Goal: Task Accomplishment & Management: Manage account settings

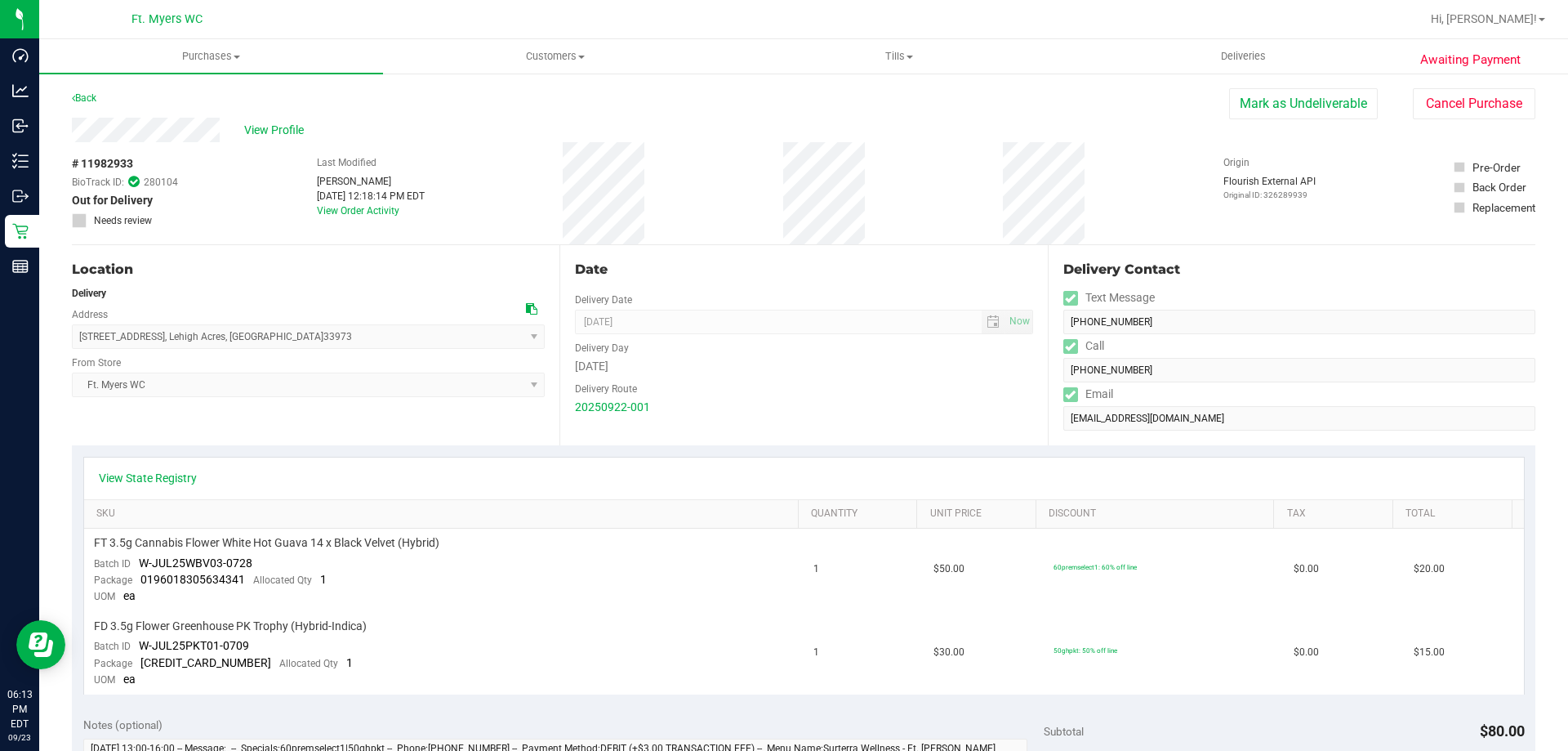
scroll to position [245, 0]
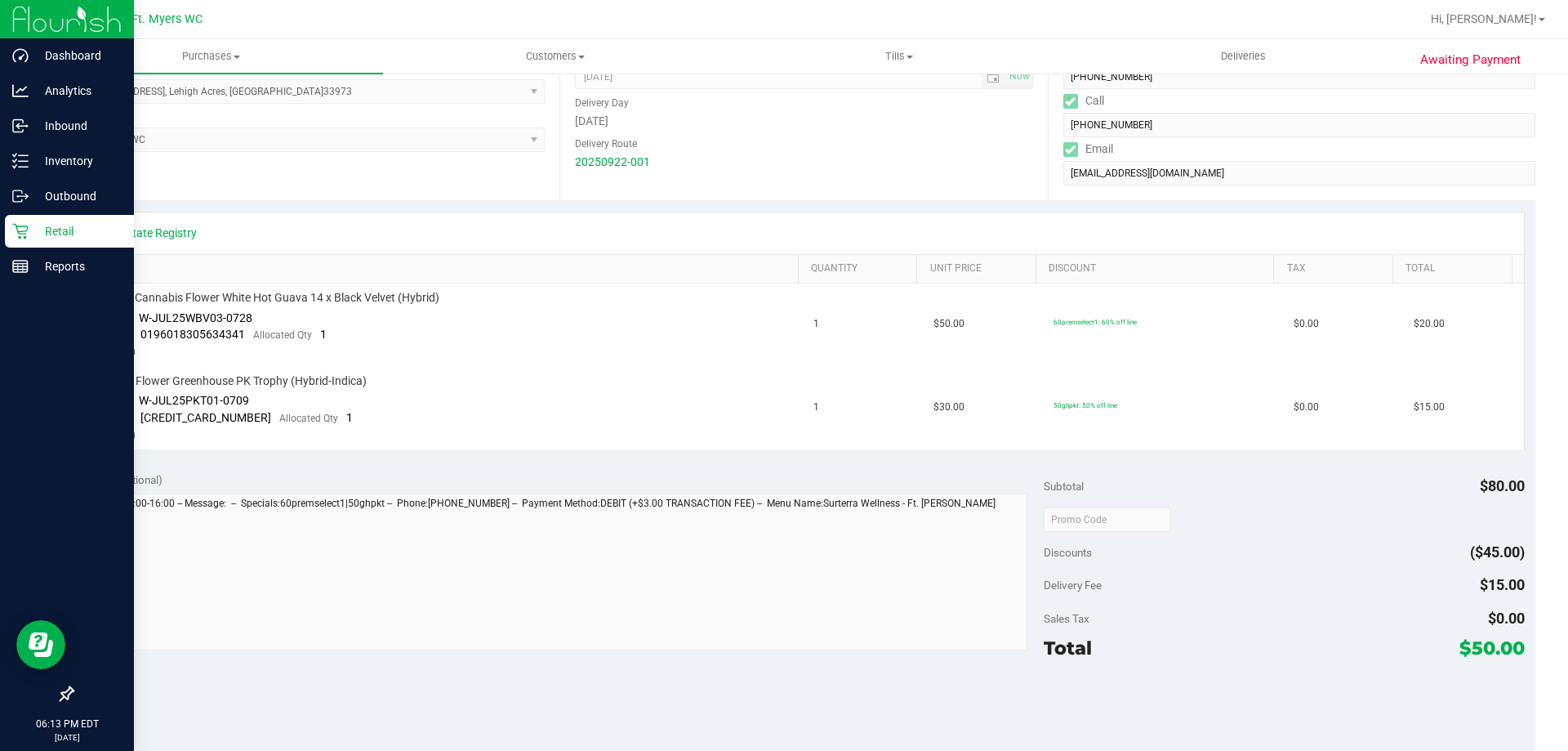
click at [32, 226] on p "Retail" at bounding box center [77, 231] width 98 height 19
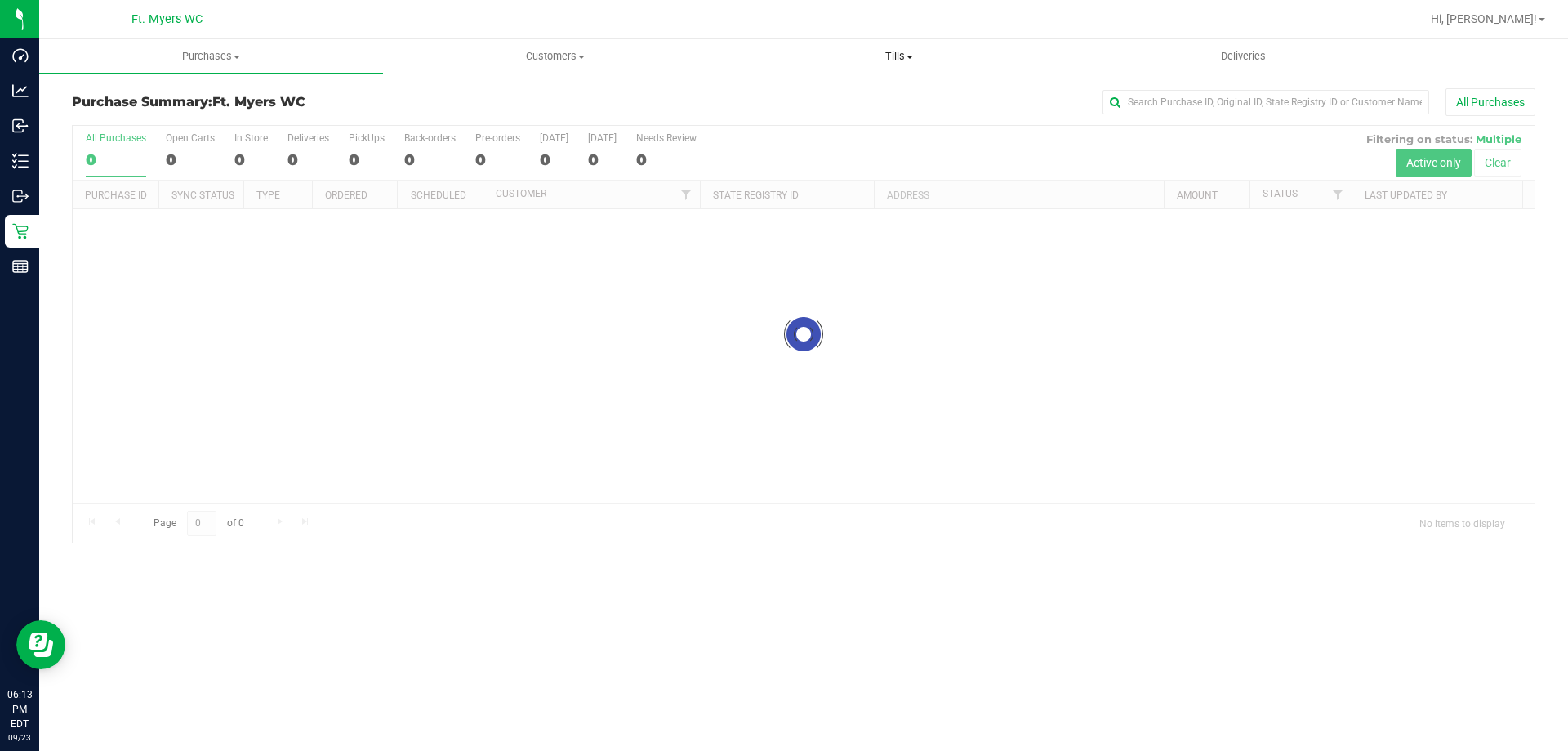
click at [902, 44] on uib-tab-heading "Tills Manage tills Reconcile e-payments" at bounding box center [898, 55] width 342 height 32
click at [865, 97] on li "Manage tills" at bounding box center [898, 99] width 344 height 19
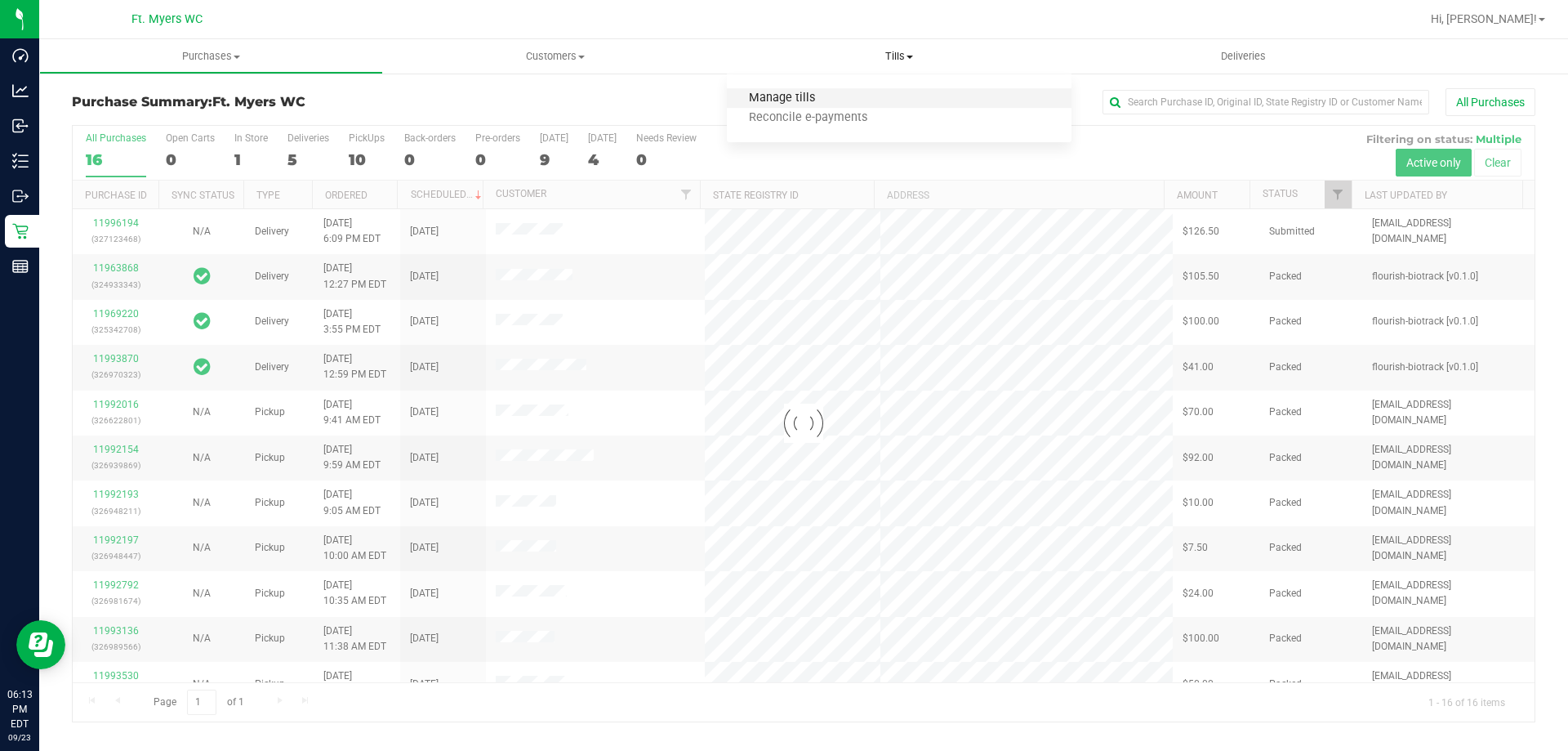
click at [824, 101] on span "Manage tills" at bounding box center [782, 98] width 111 height 14
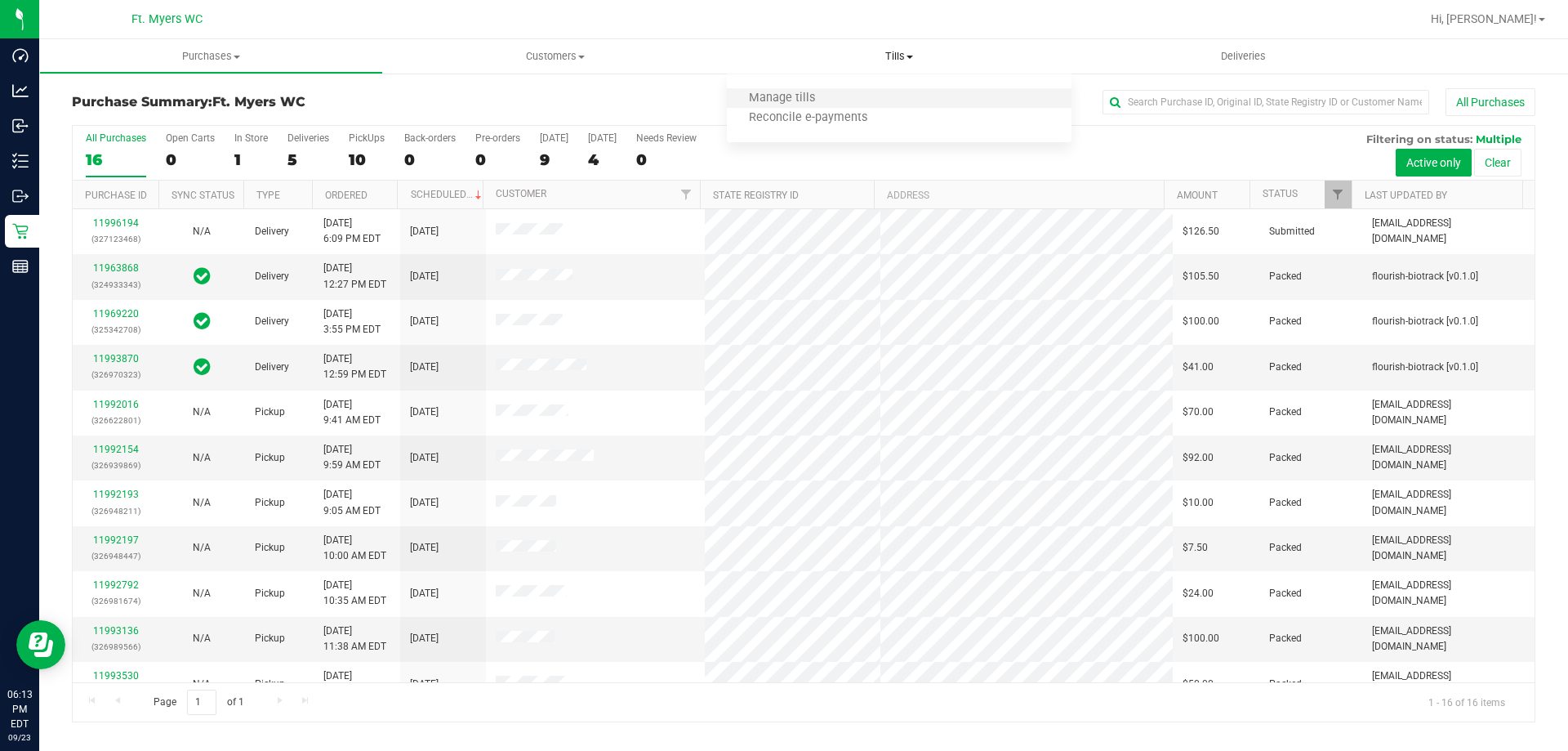
click at [852, 100] on li "Manage tills" at bounding box center [898, 99] width 344 height 19
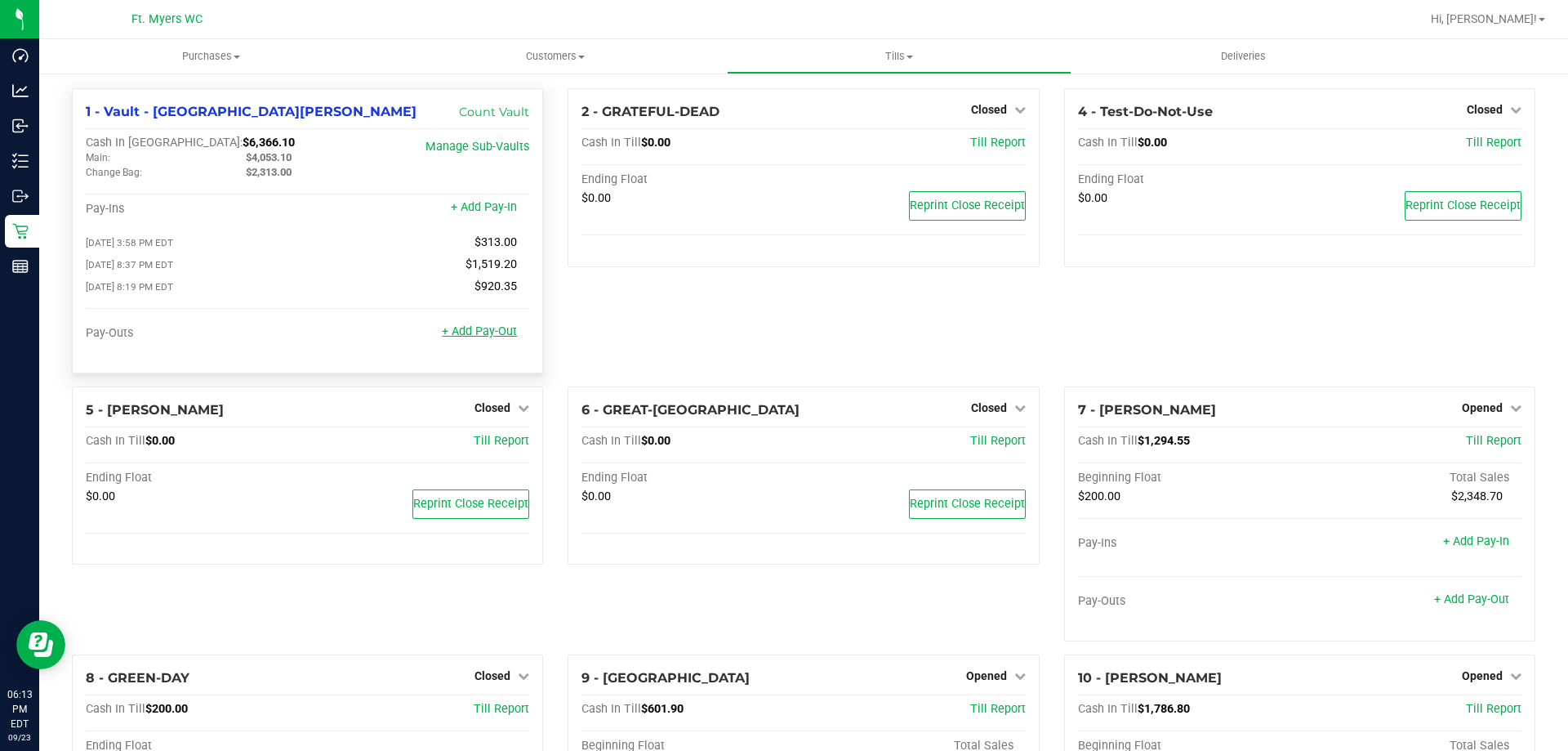
click at [483, 337] on link "+ Add Pay-Out" at bounding box center [479, 330] width 75 height 14
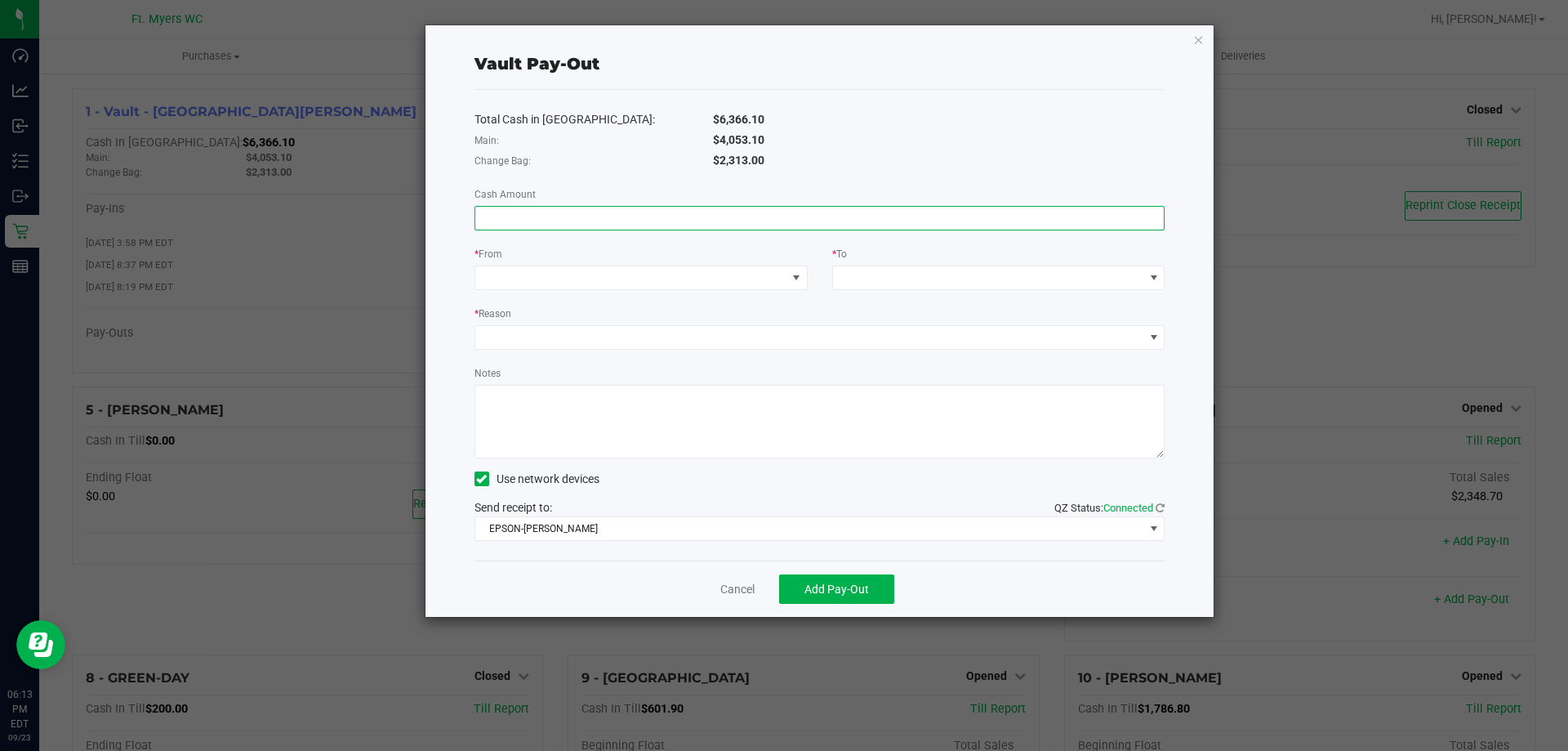
click at [816, 207] on input at bounding box center [819, 218] width 689 height 23
type input "$313.00"
click at [730, 286] on span at bounding box center [630, 278] width 311 height 23
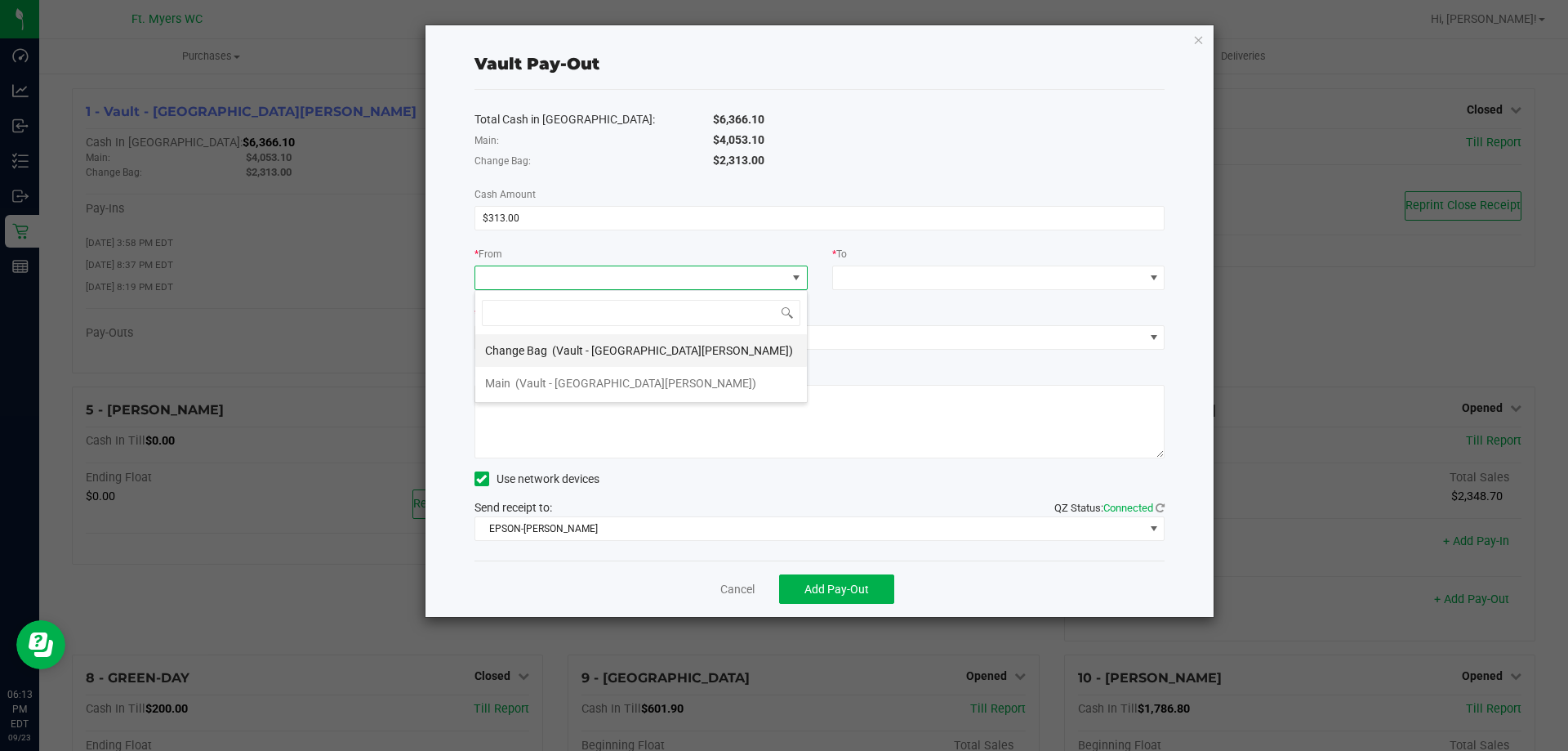
scroll to position [25, 333]
click at [679, 352] on li "Change Bag (Vault - [GEOGRAPHIC_DATA][PERSON_NAME])" at bounding box center [640, 350] width 331 height 32
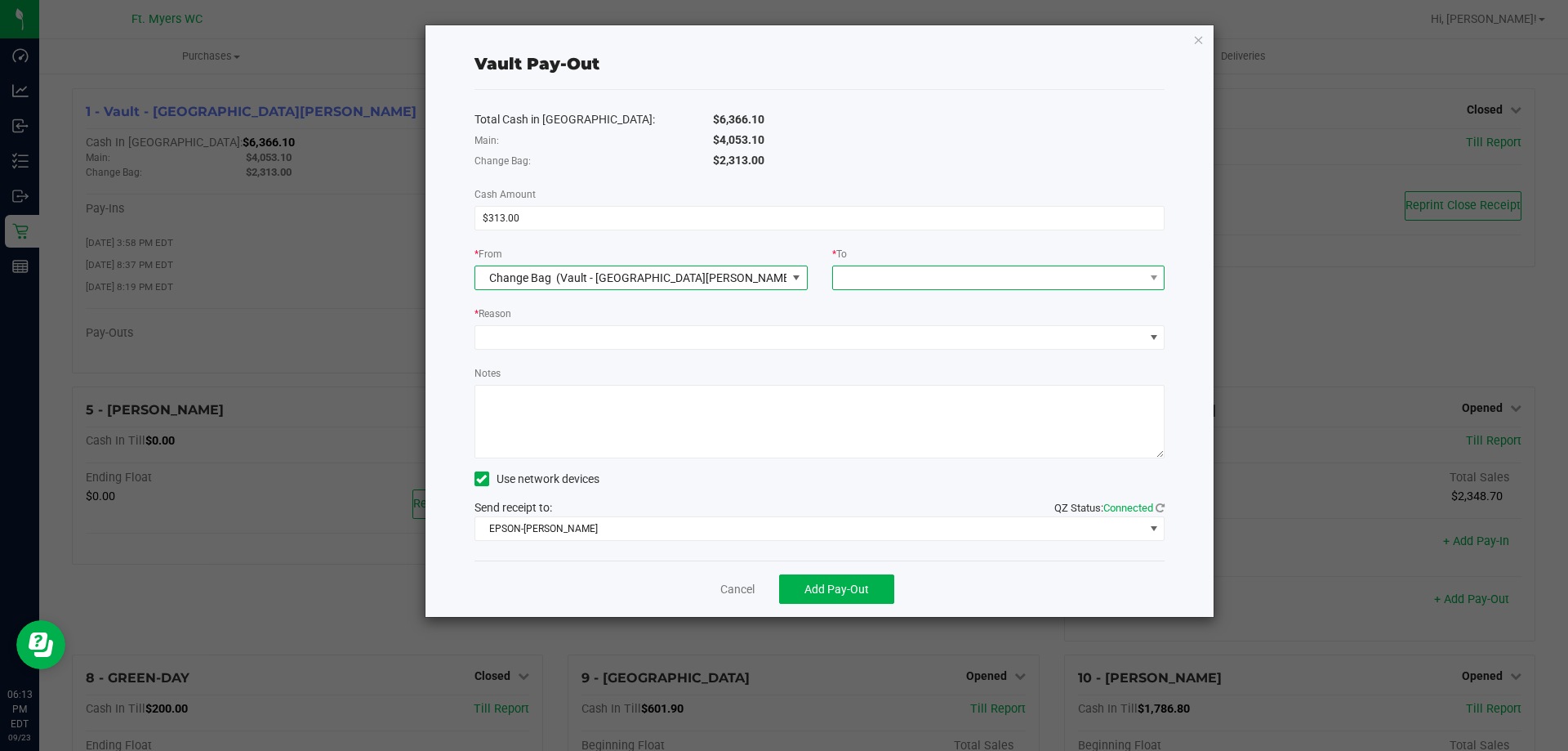
click at [865, 274] on span at bounding box center [988, 278] width 311 height 23
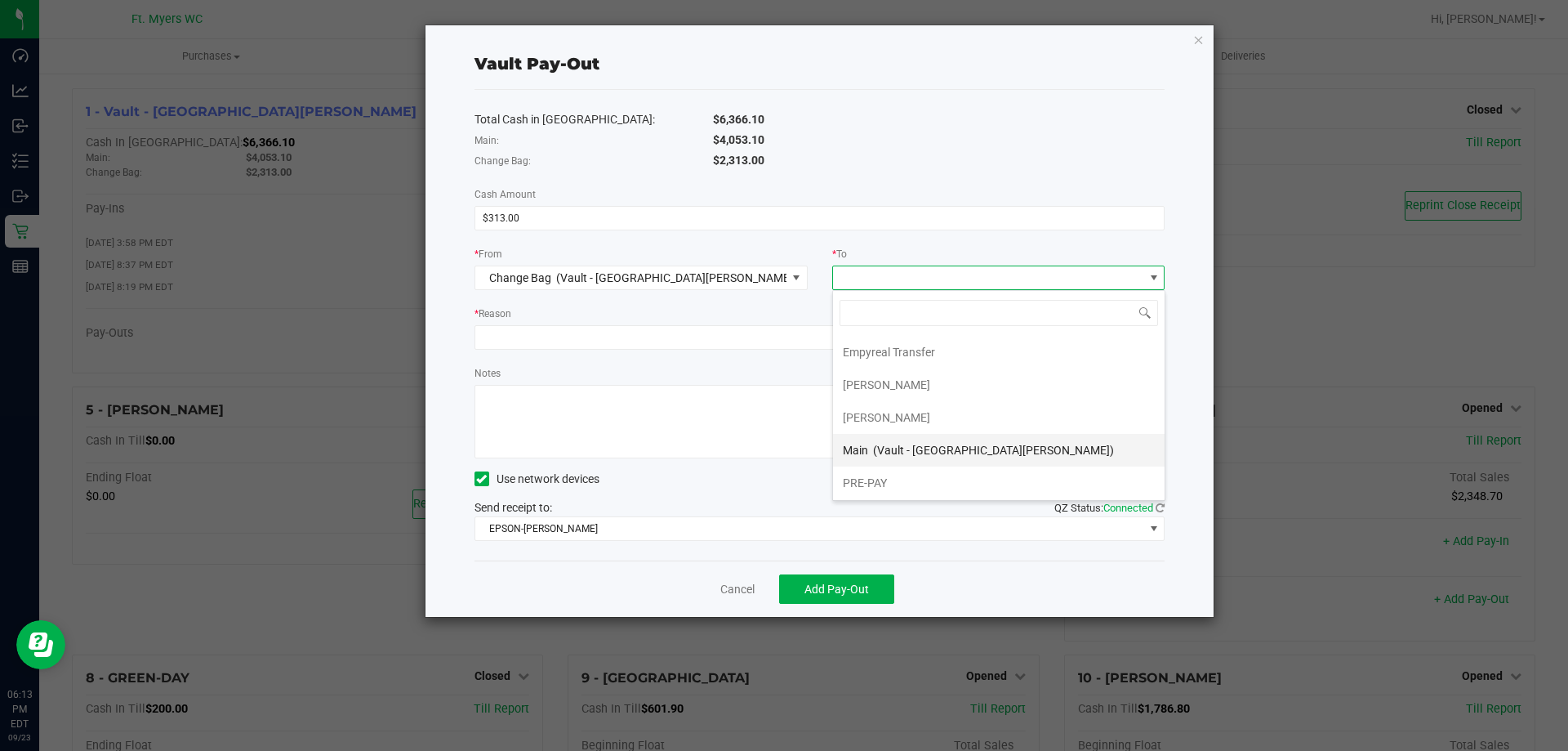
scroll to position [98, 0]
click at [933, 446] on span "(Vault - [GEOGRAPHIC_DATA][PERSON_NAME])" at bounding box center [992, 448] width 241 height 13
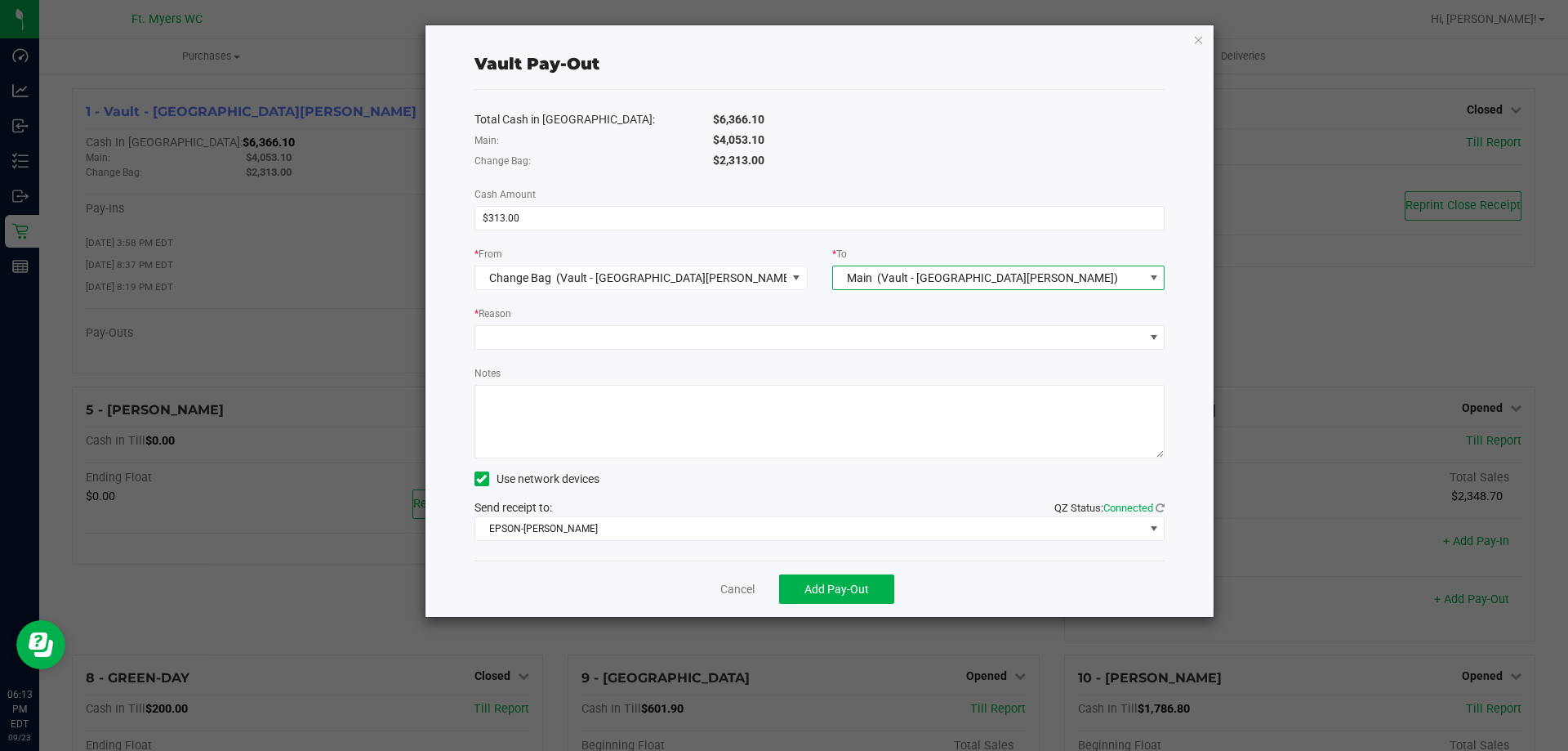
click at [811, 316] on div "* Reason" at bounding box center [819, 315] width 691 height 20
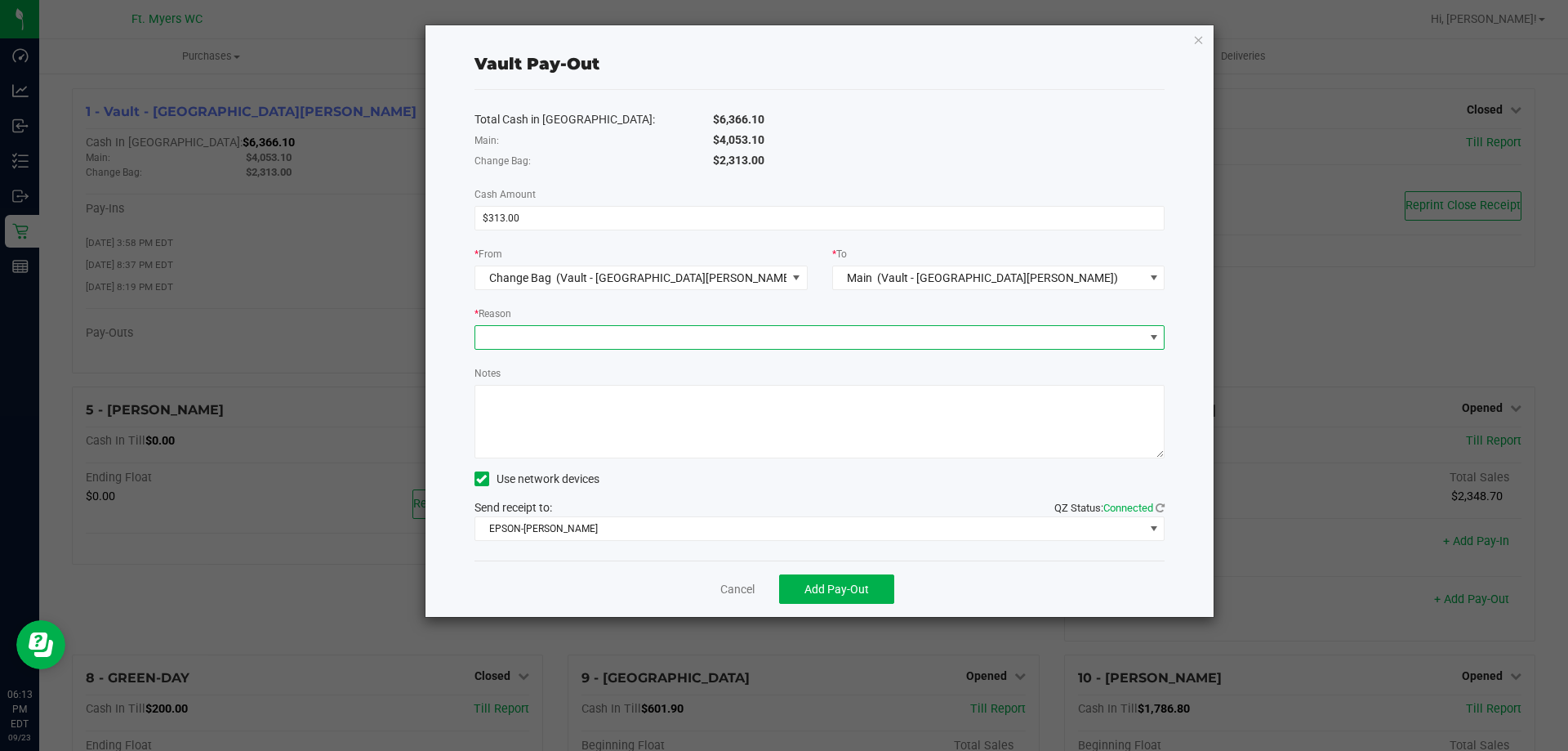
click at [799, 339] on span at bounding box center [809, 337] width 669 height 23
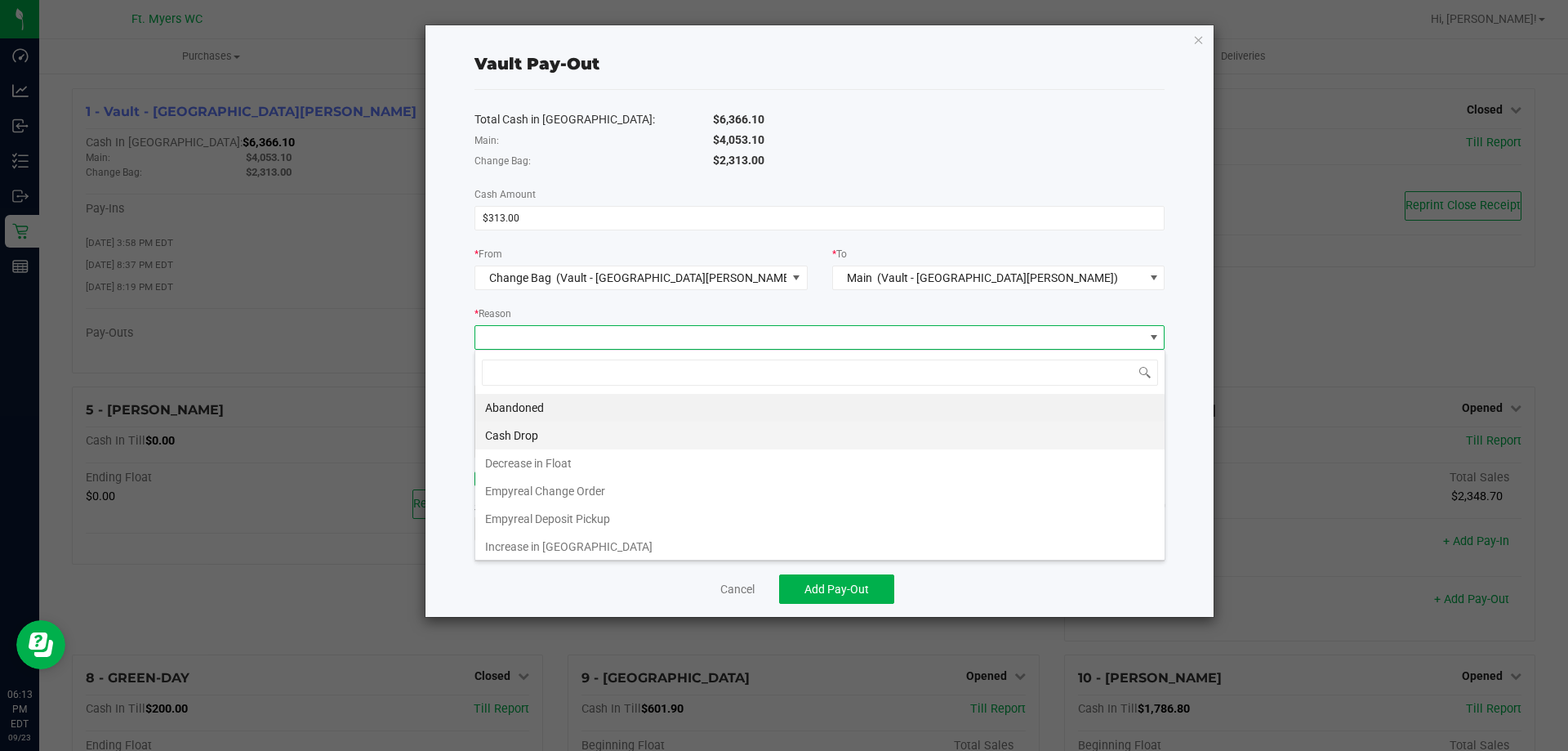
scroll to position [25, 690]
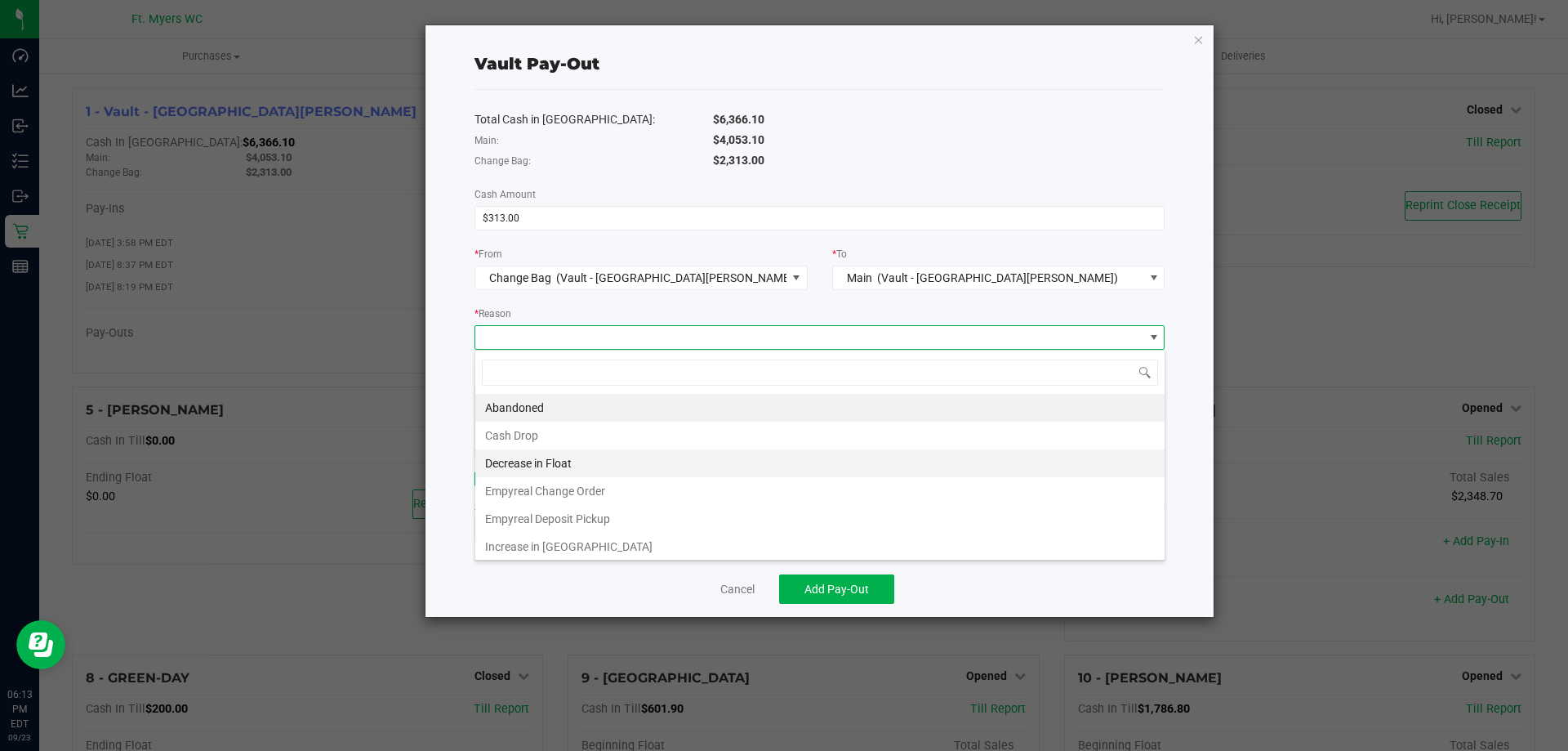
click at [589, 466] on li "Decrease in Float" at bounding box center [819, 463] width 689 height 28
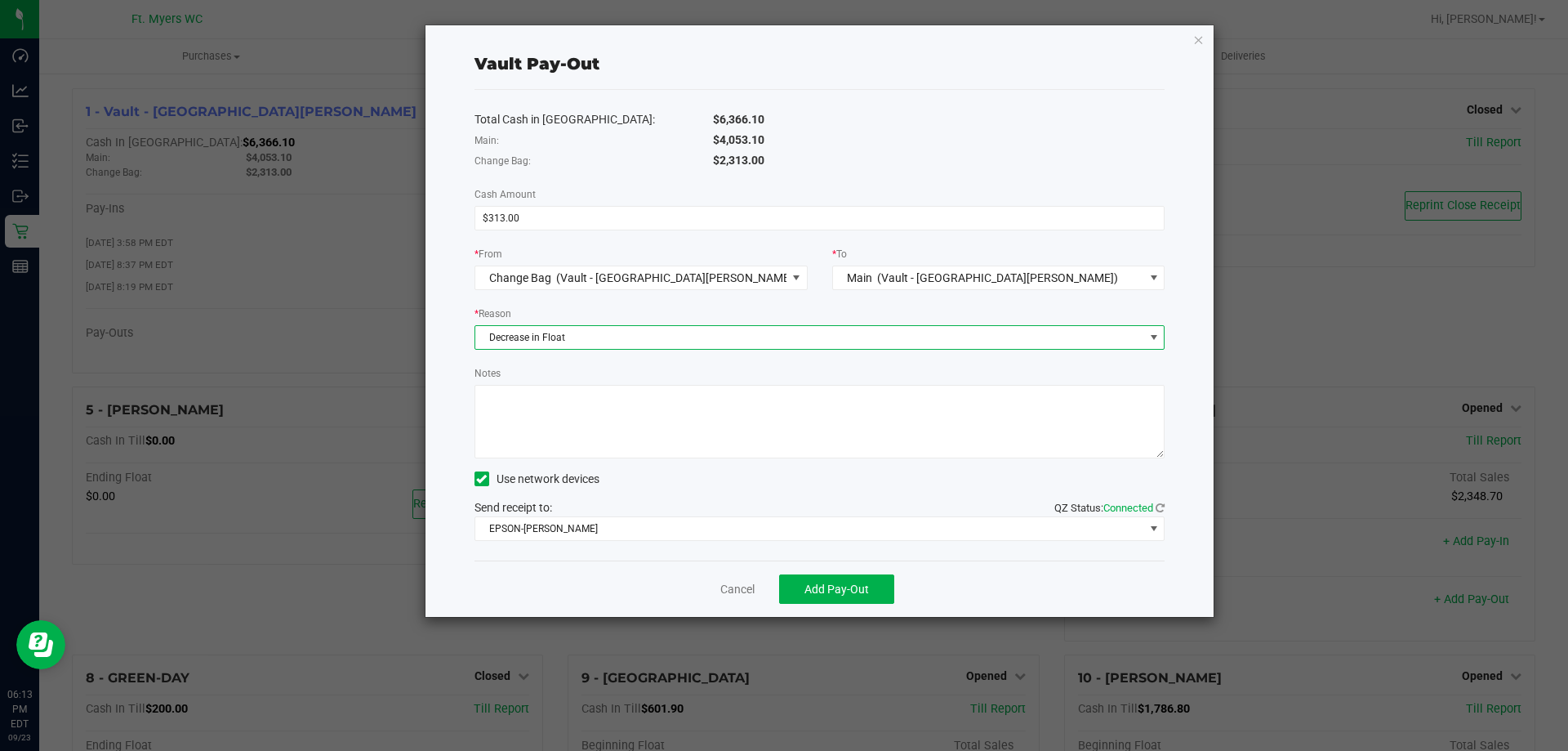
click at [673, 416] on textarea "Notes" at bounding box center [819, 422] width 691 height 74
type textarea "Incorrect delivery till closure"
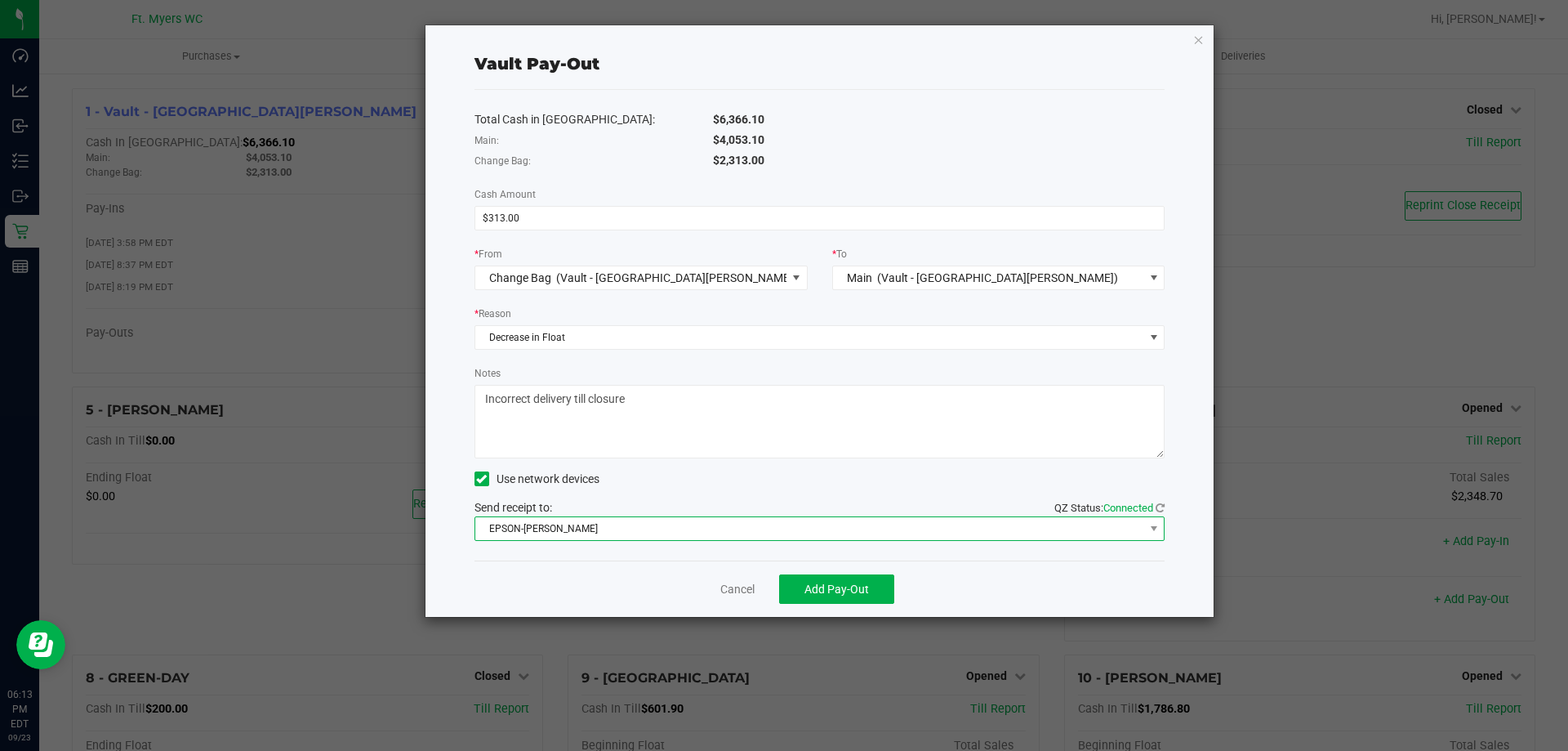
click at [565, 519] on span "EPSON-[PERSON_NAME]" at bounding box center [809, 528] width 669 height 23
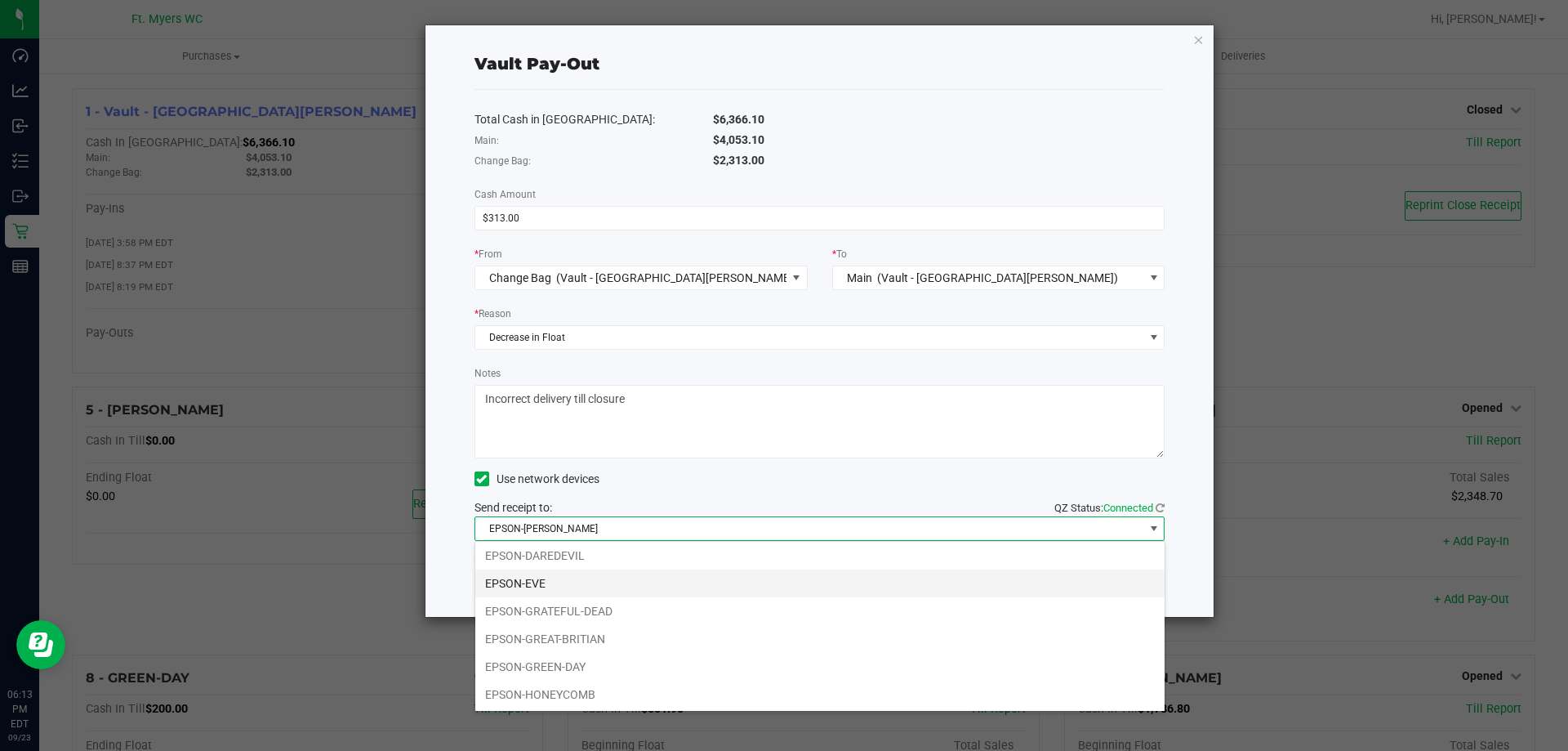
scroll to position [114, 0]
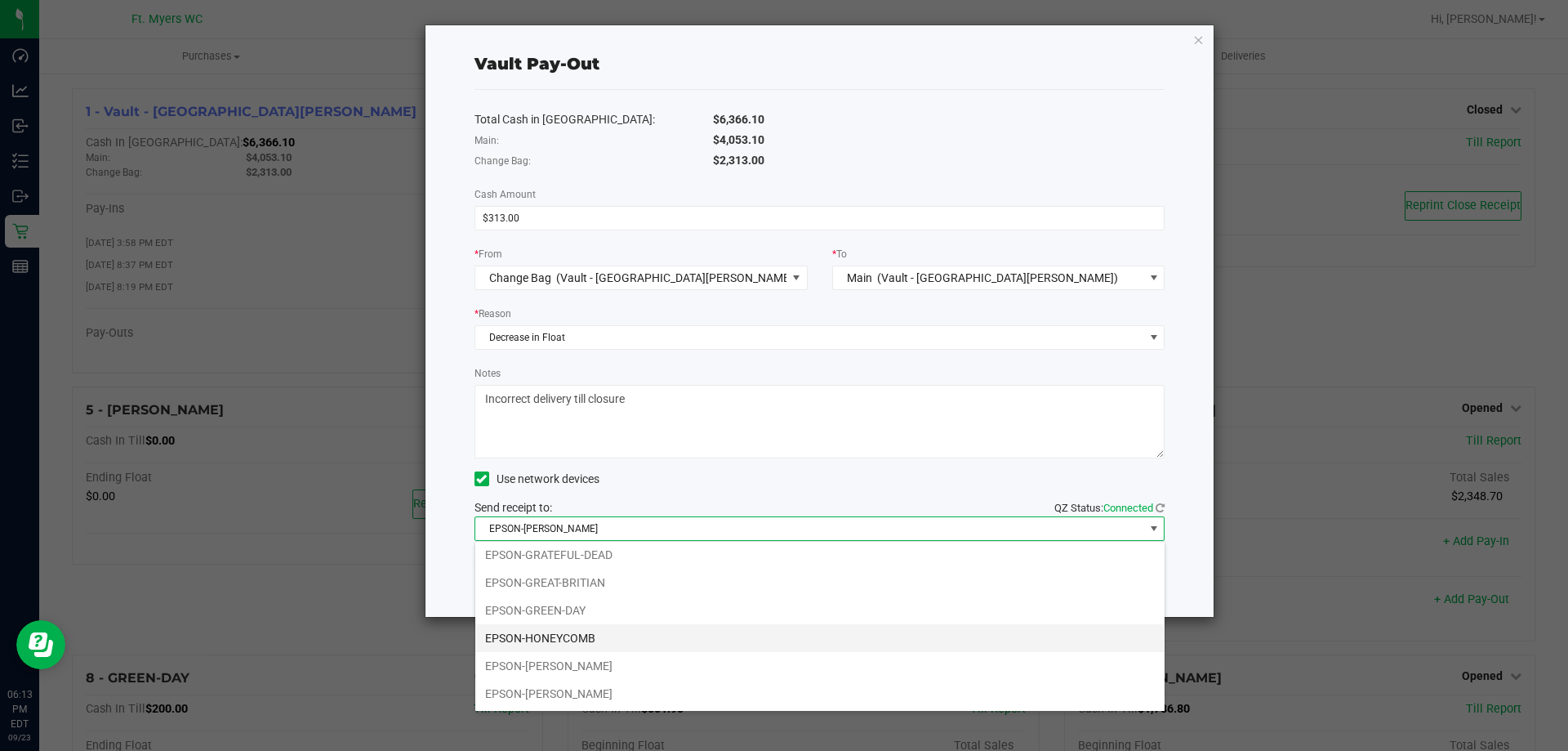
click at [588, 638] on li "EPSON-HONEYCOMB" at bounding box center [819, 638] width 689 height 28
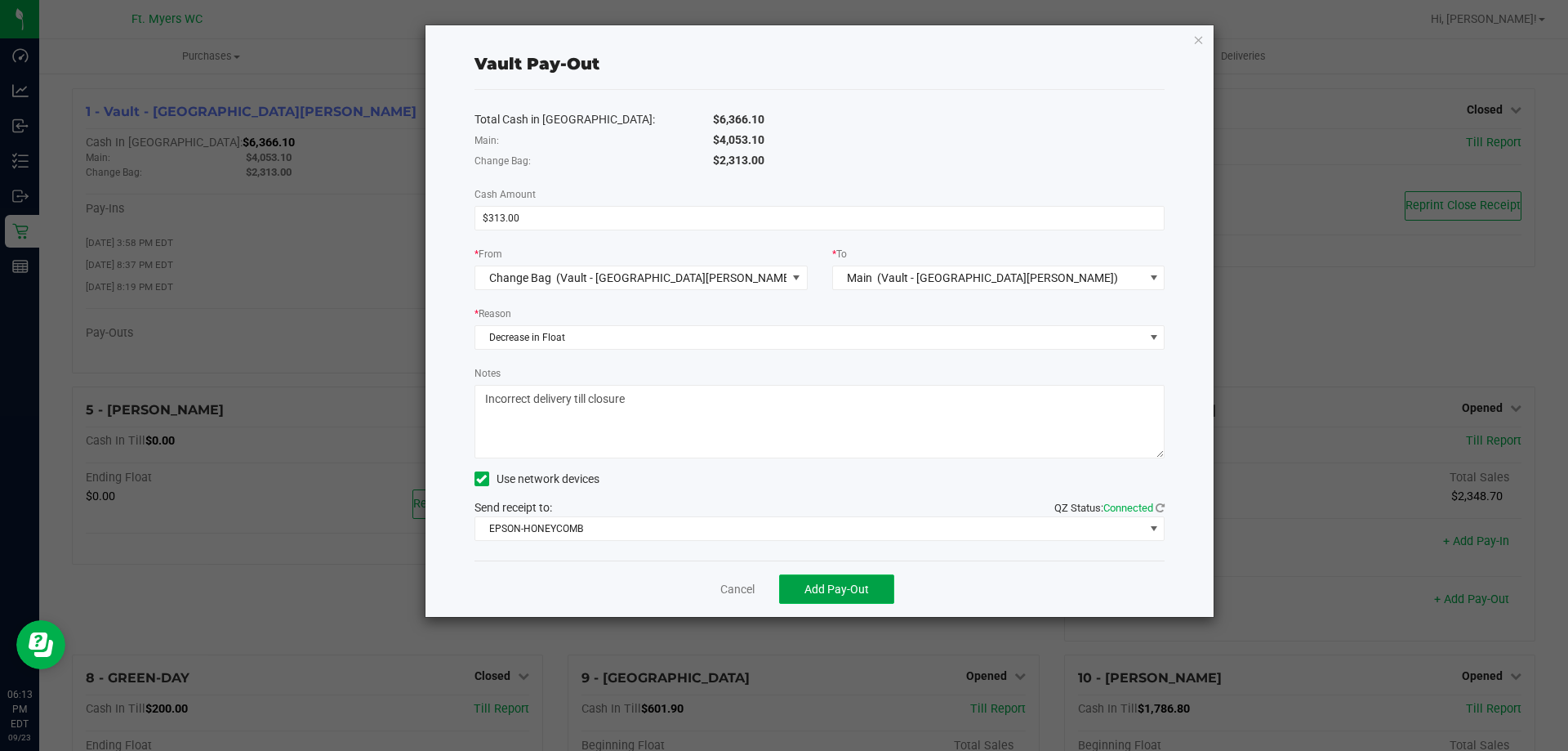
click at [822, 599] on button "Add Pay-Out" at bounding box center [837, 589] width 115 height 30
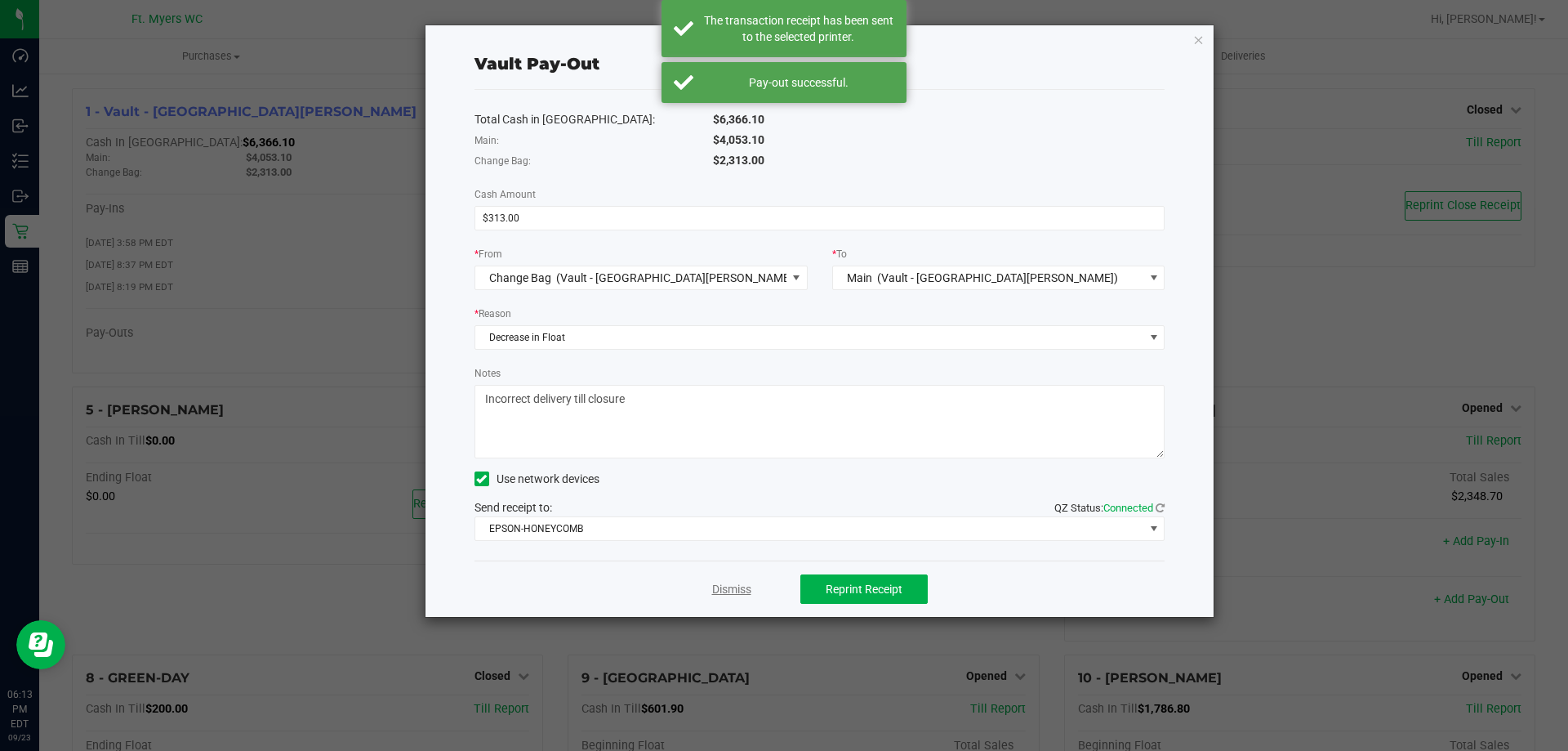
click at [723, 584] on link "Dismiss" at bounding box center [731, 589] width 39 height 18
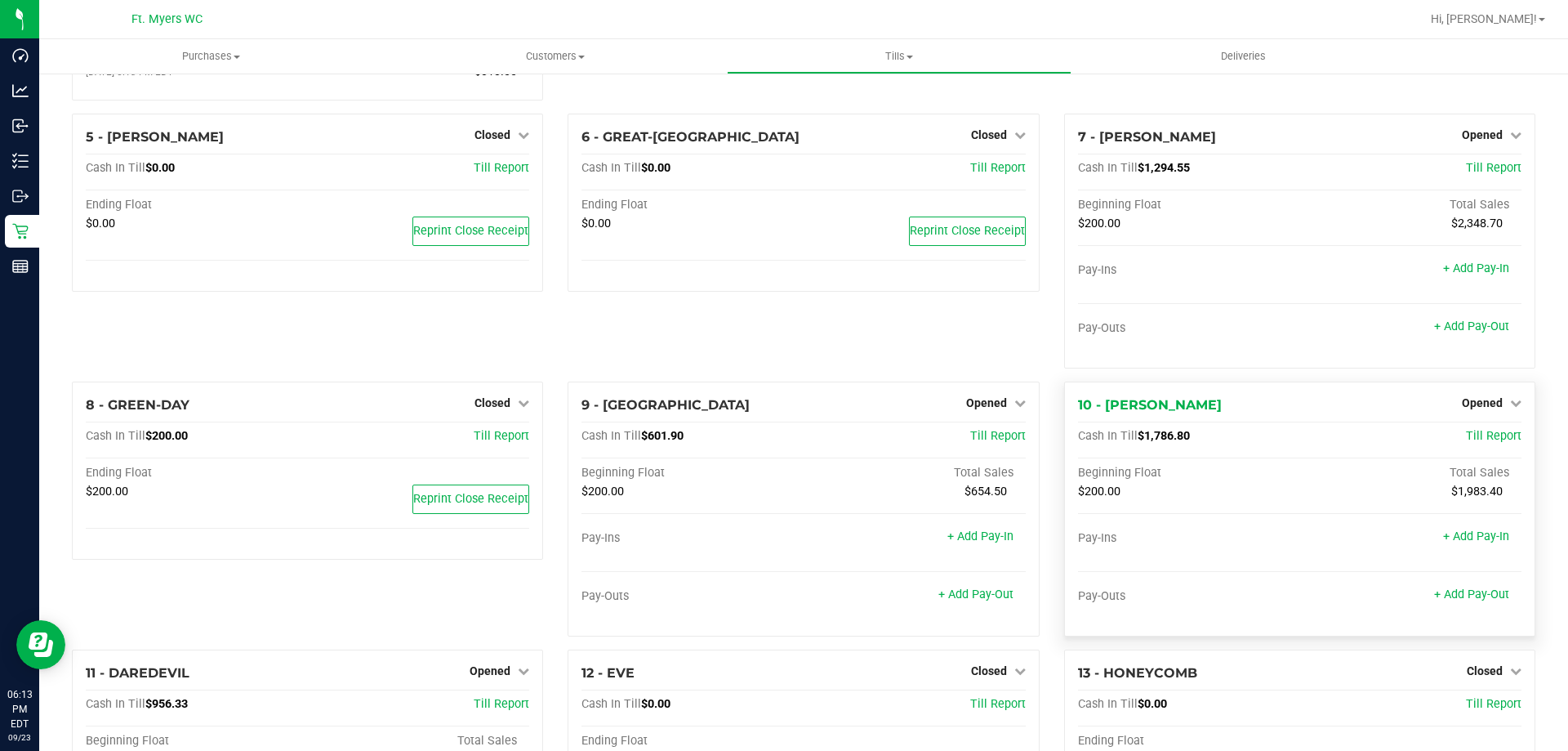
scroll to position [327, 0]
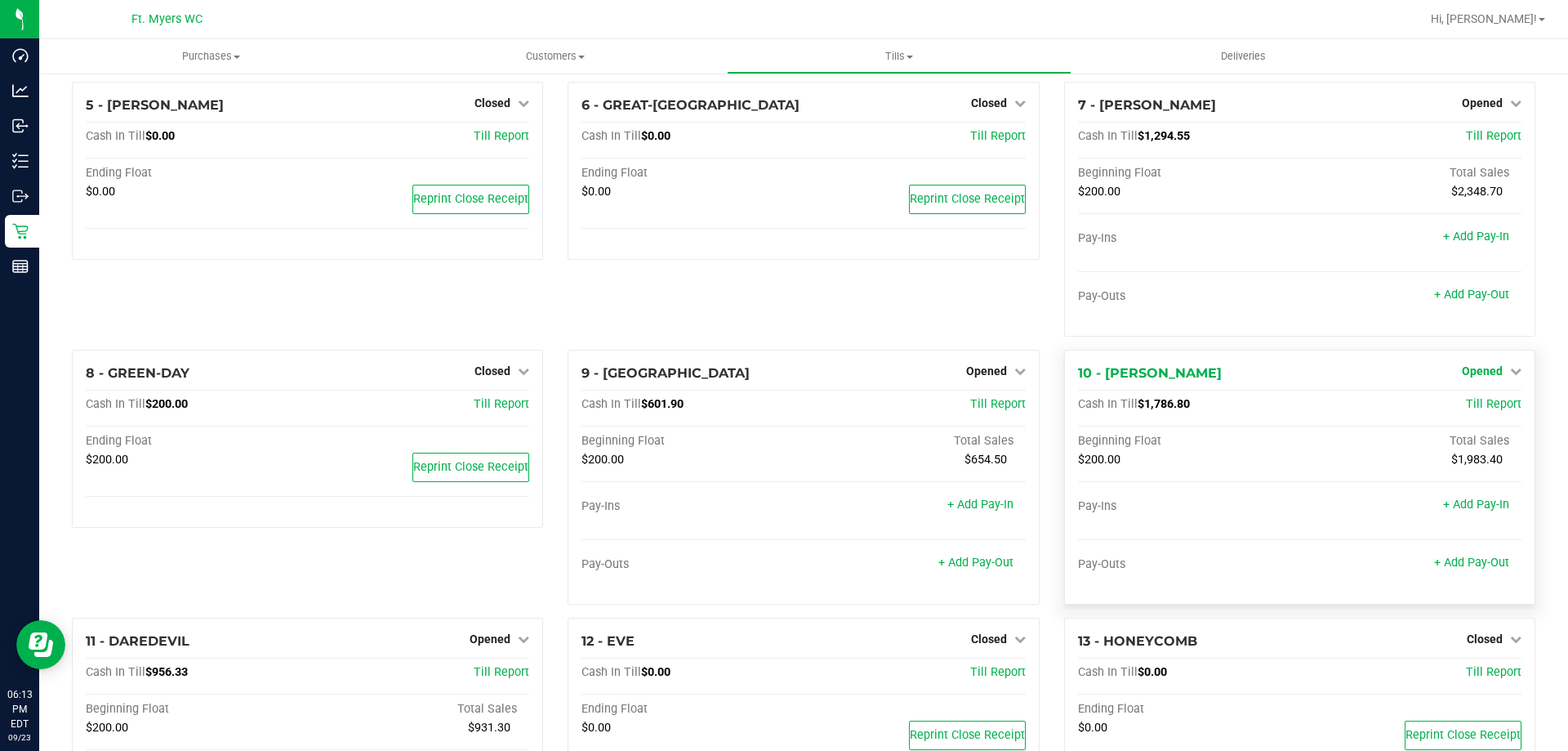
click at [1485, 377] on span "Opened" at bounding box center [1482, 371] width 41 height 13
click at [1472, 411] on link "Close Till" at bounding box center [1484, 404] width 44 height 13
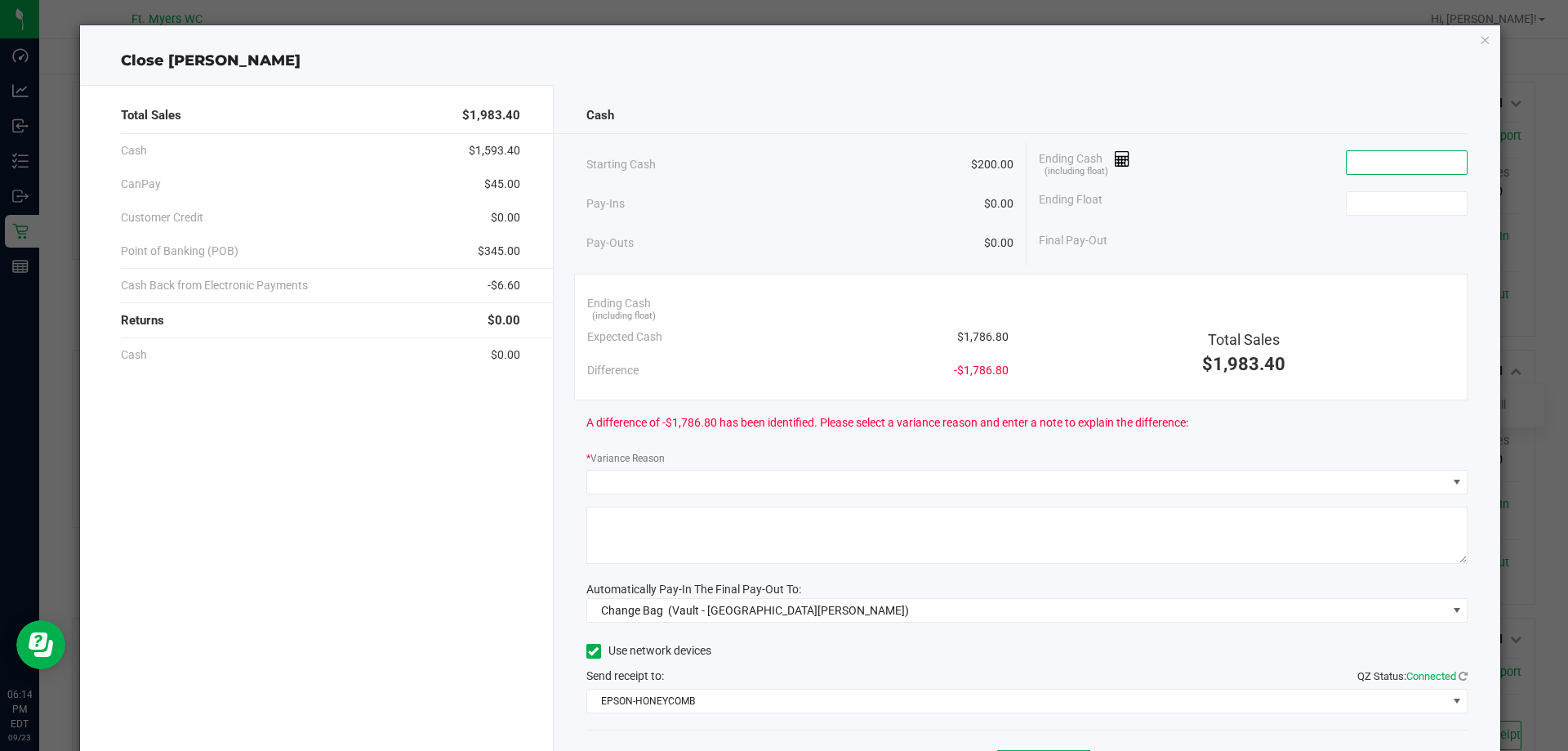
click at [1393, 159] on input at bounding box center [1407, 162] width 120 height 23
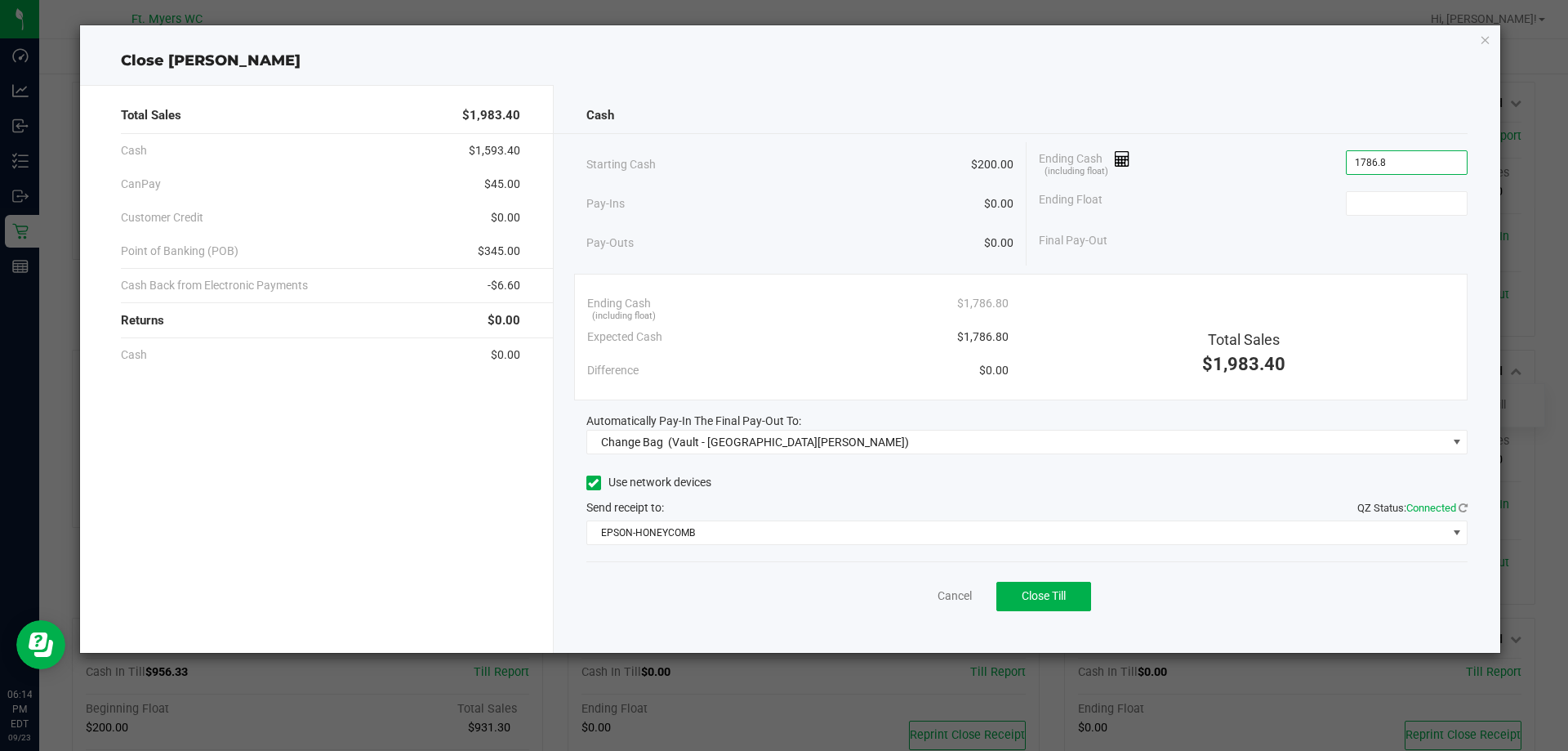
type input "$1,786.80"
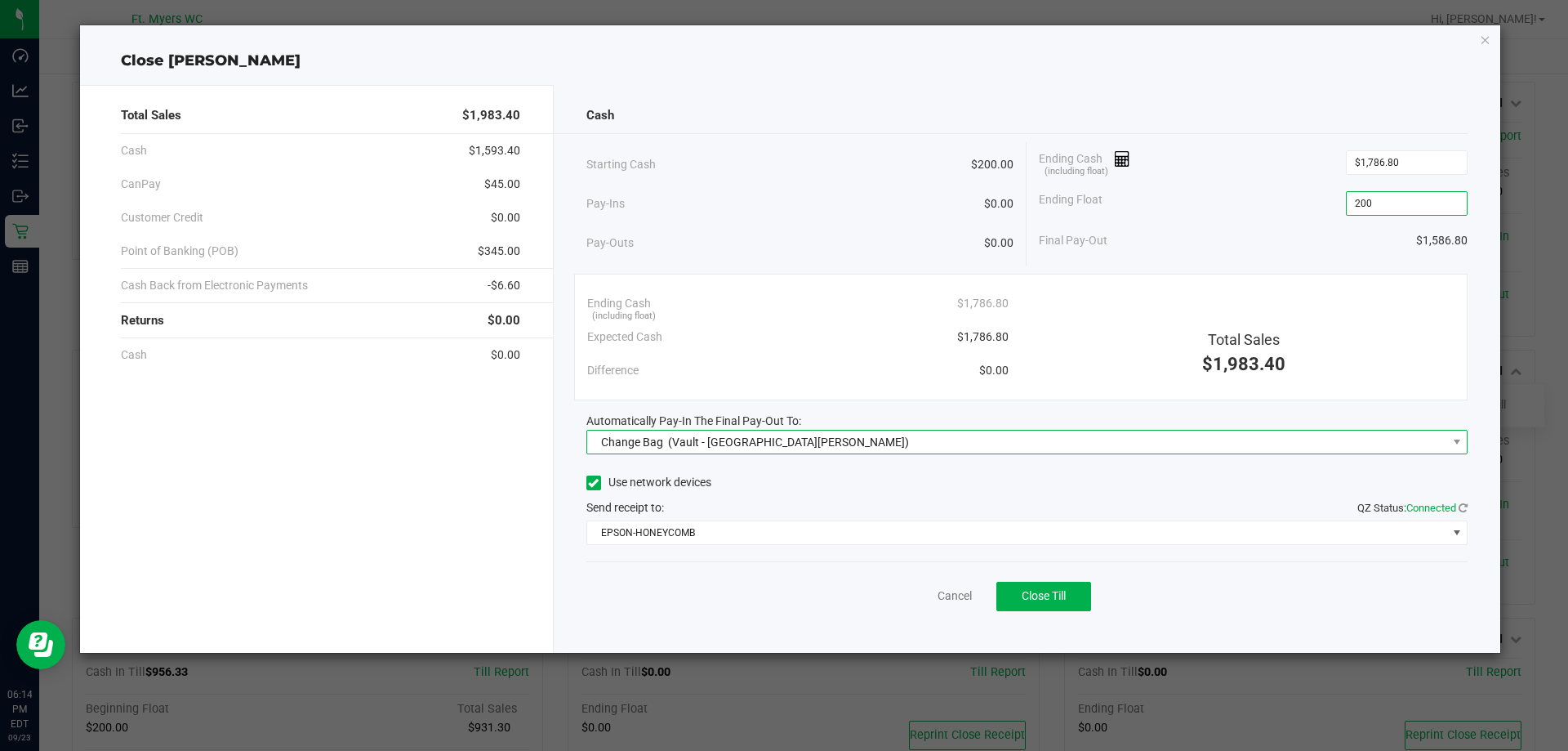
type input "$200.00"
click at [804, 431] on span "Change Bag (Vault - [GEOGRAPHIC_DATA][PERSON_NAME])" at bounding box center [1017, 442] width 860 height 23
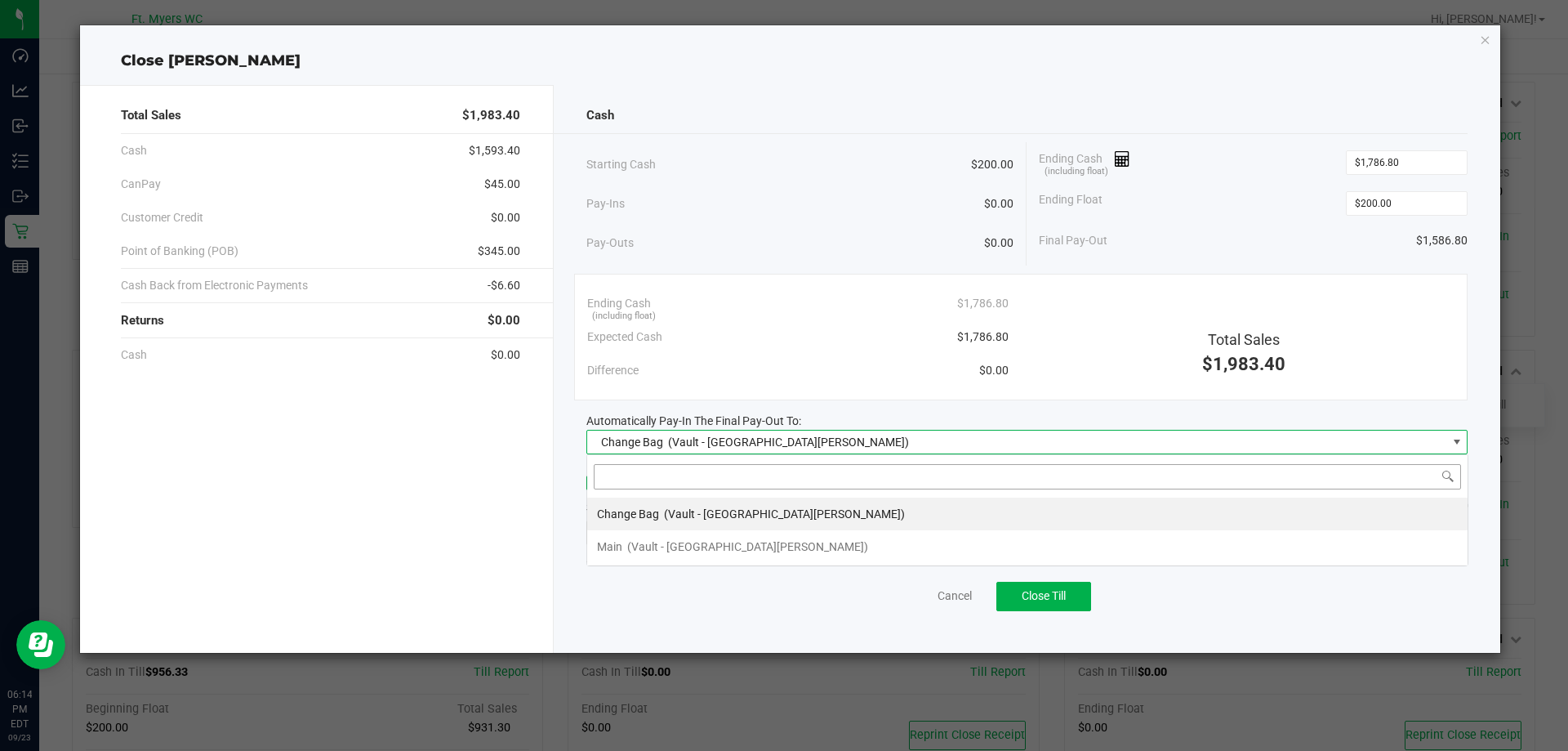
scroll to position [25, 881]
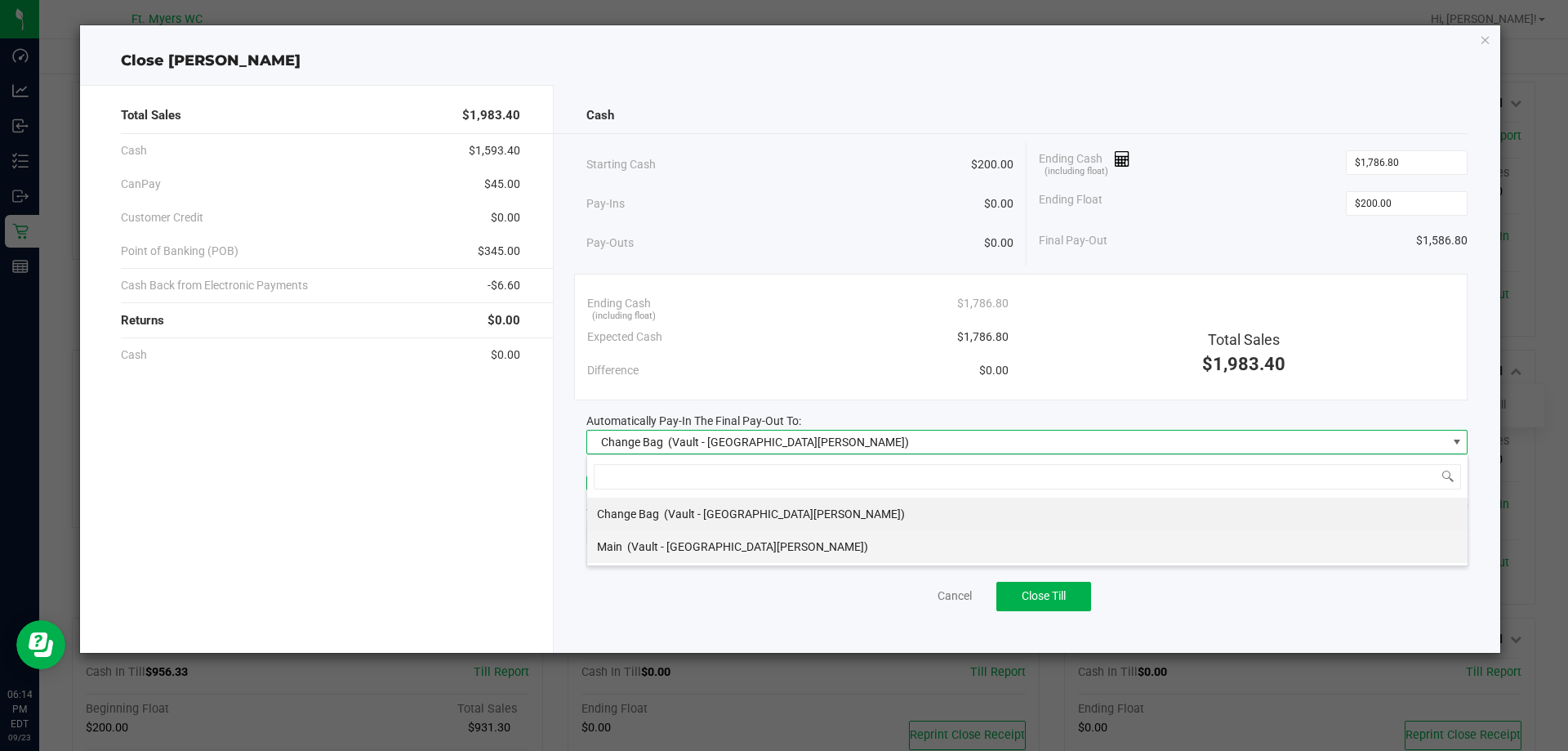
click at [730, 542] on li "Main (Vault - [GEOGRAPHIC_DATA][PERSON_NAME])" at bounding box center [1028, 546] width 880 height 32
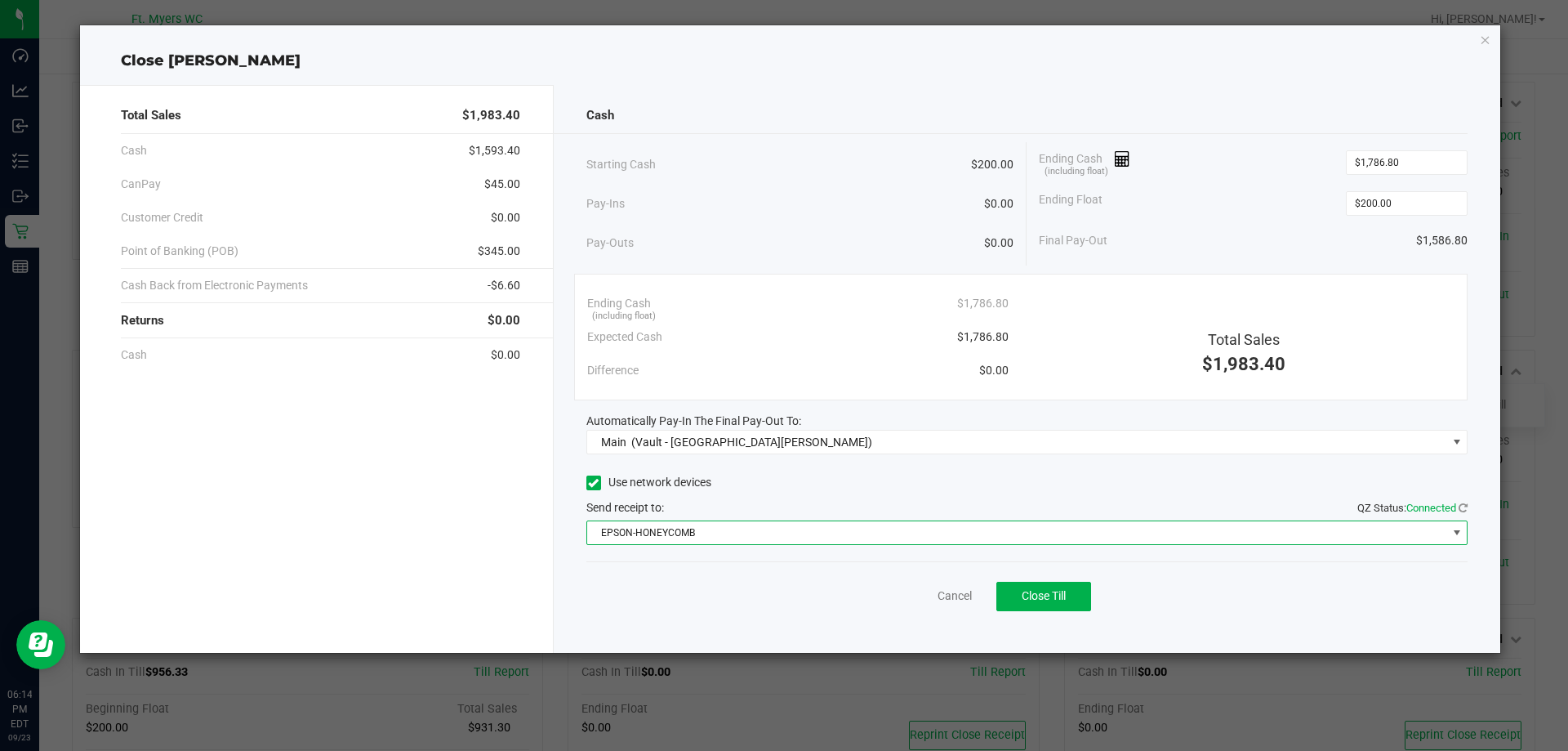
click at [792, 532] on span "EPSON-HONEYCOMB" at bounding box center [1017, 532] width 860 height 23
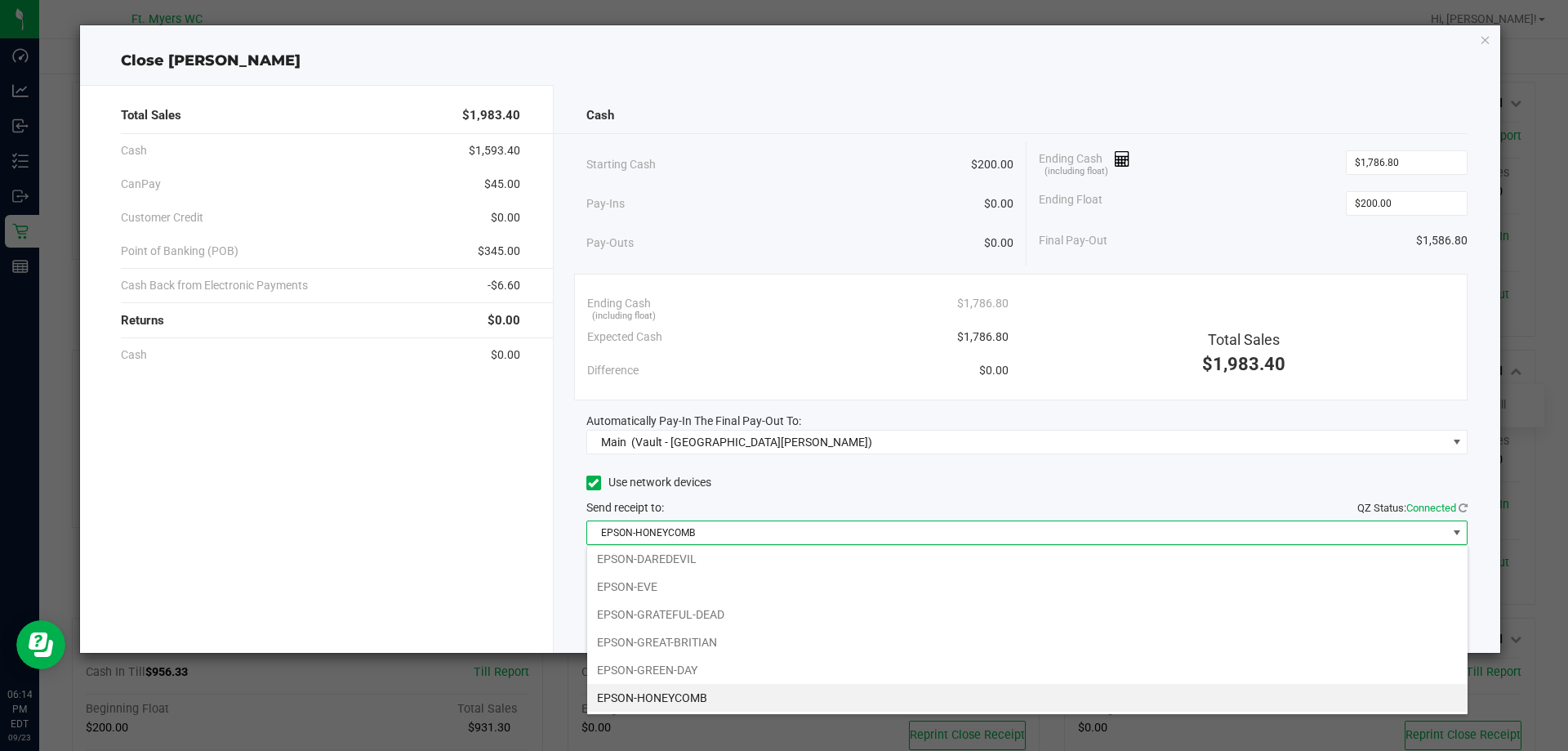
click at [792, 532] on span "EPSON-HONEYCOMB" at bounding box center [1017, 532] width 860 height 23
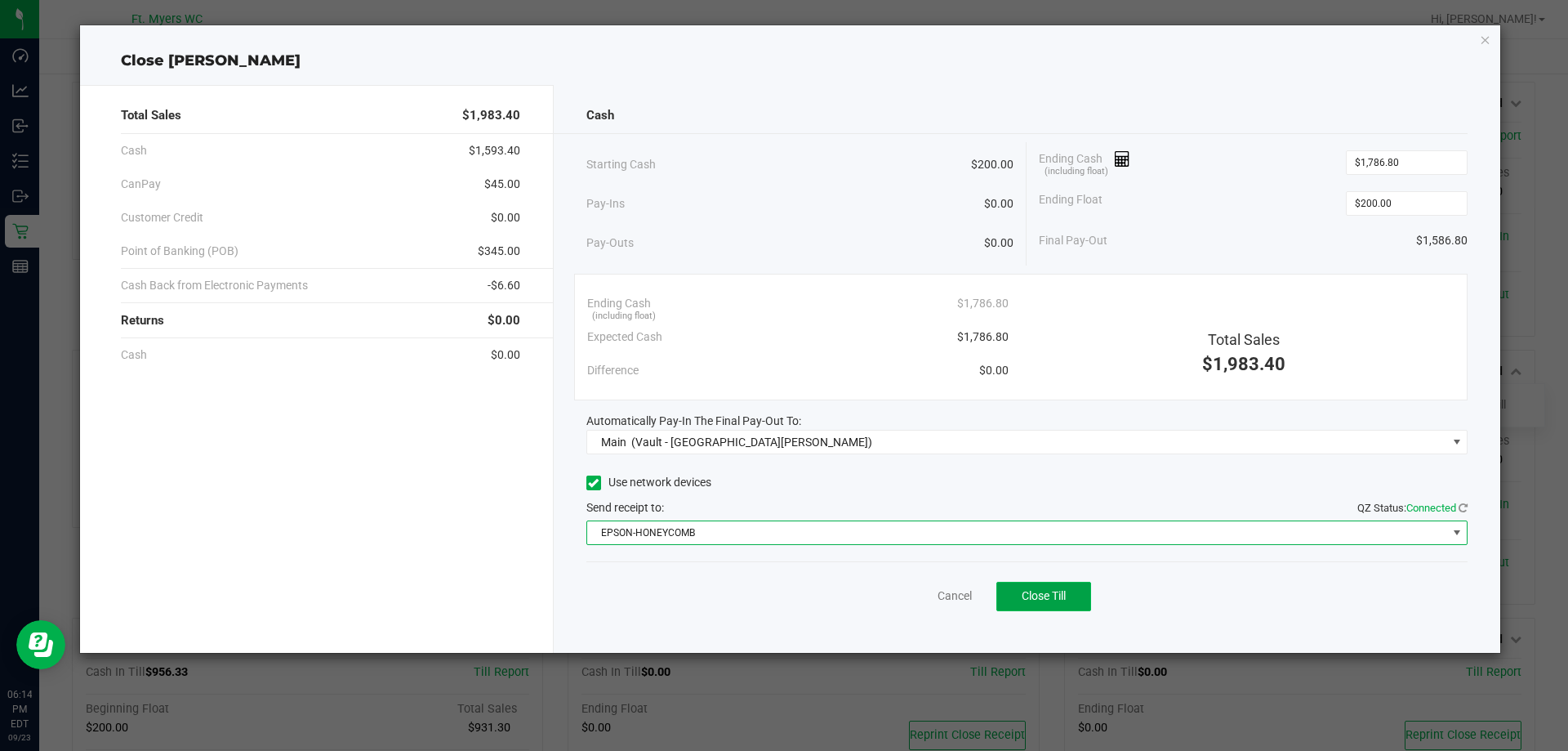
click at [1058, 588] on button "Close Till" at bounding box center [1043, 596] width 95 height 30
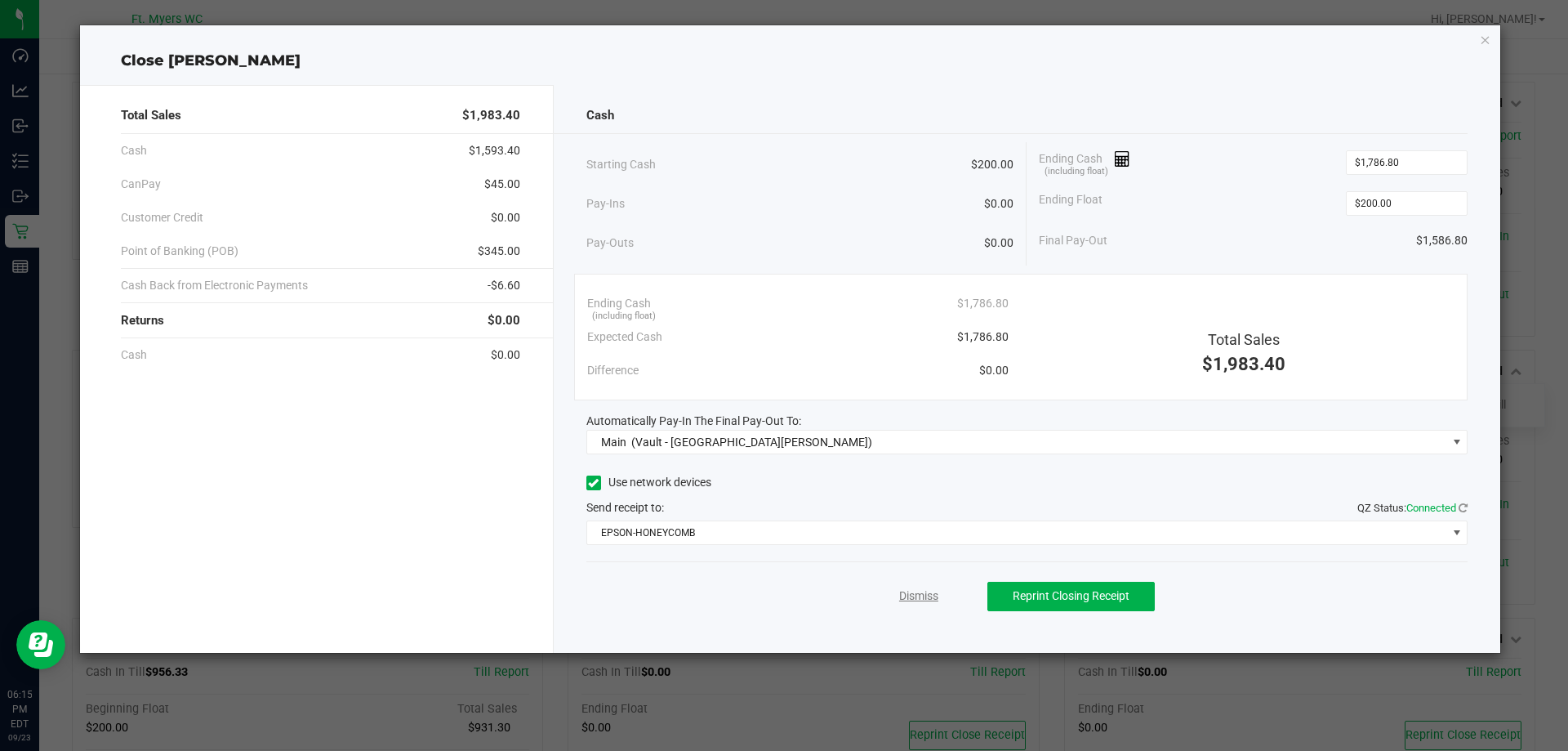
click at [922, 602] on link "Dismiss" at bounding box center [919, 596] width 39 height 18
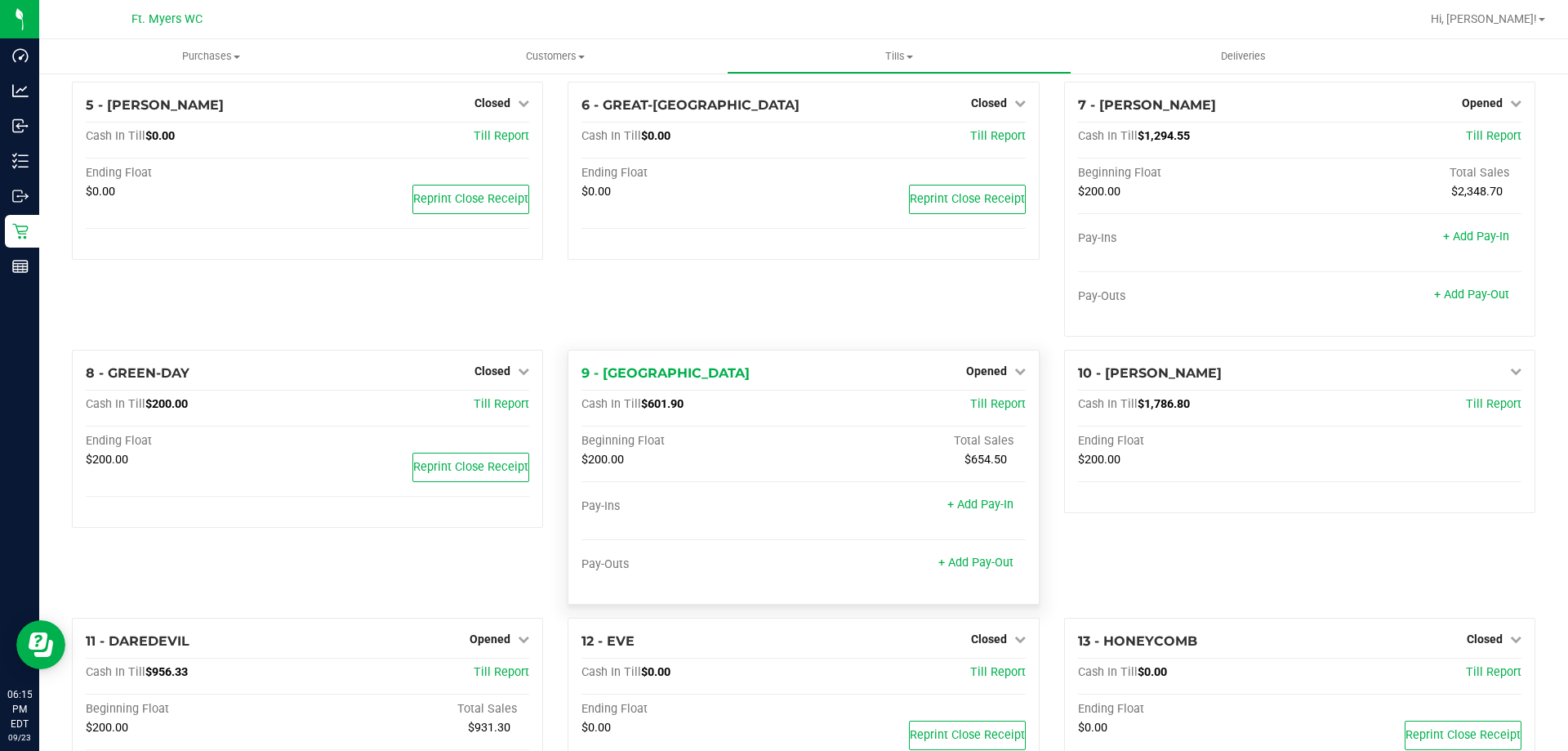
click at [931, 602] on div "9 - [PERSON_NAME] Opened Close Till Cash In Till $601.90 Till Report Beginning …" at bounding box center [802, 477] width 471 height 255
click at [1476, 109] on span "Opened" at bounding box center [1482, 102] width 41 height 13
click at [1470, 143] on link "Close Till" at bounding box center [1484, 137] width 44 height 13
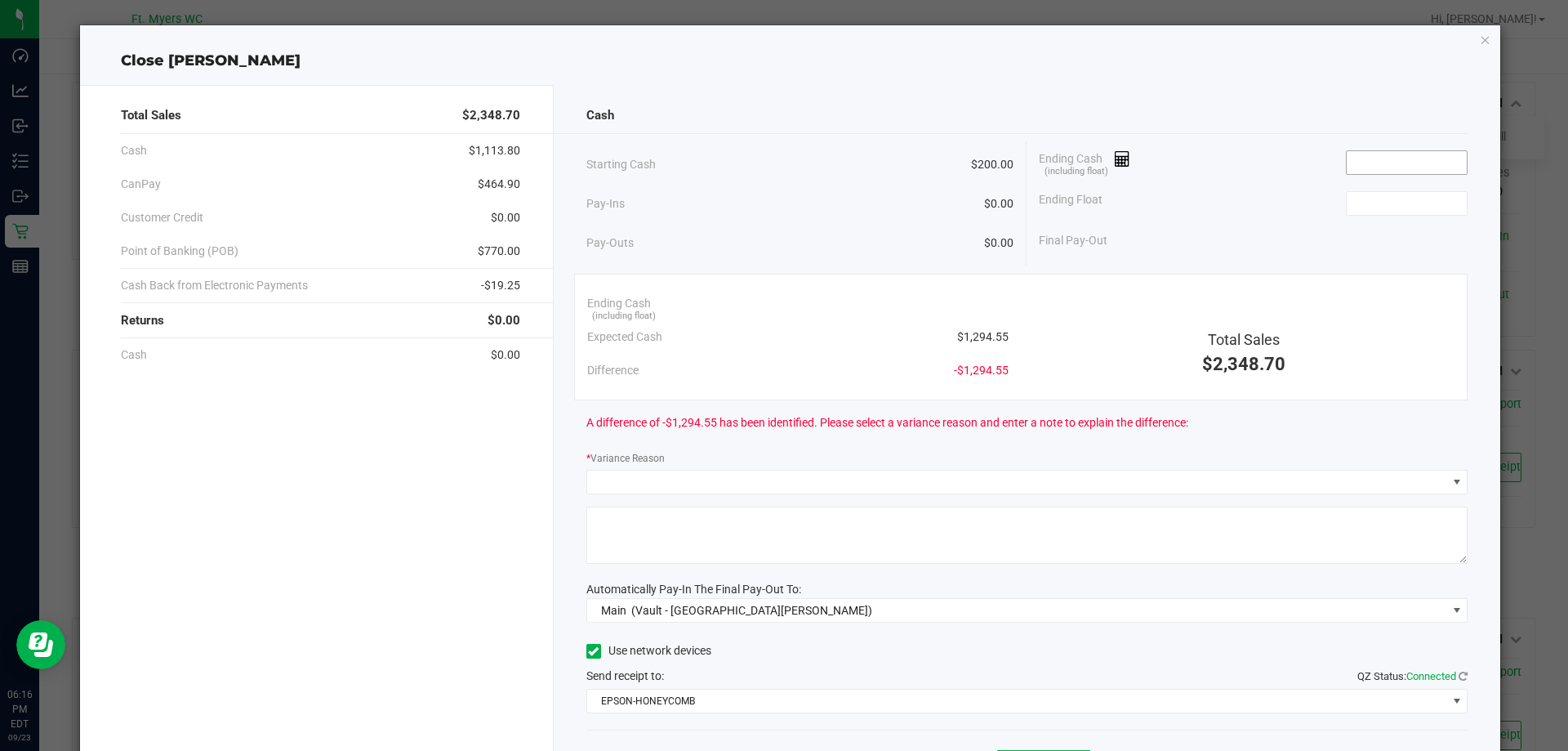
click at [1448, 162] on input at bounding box center [1407, 162] width 120 height 23
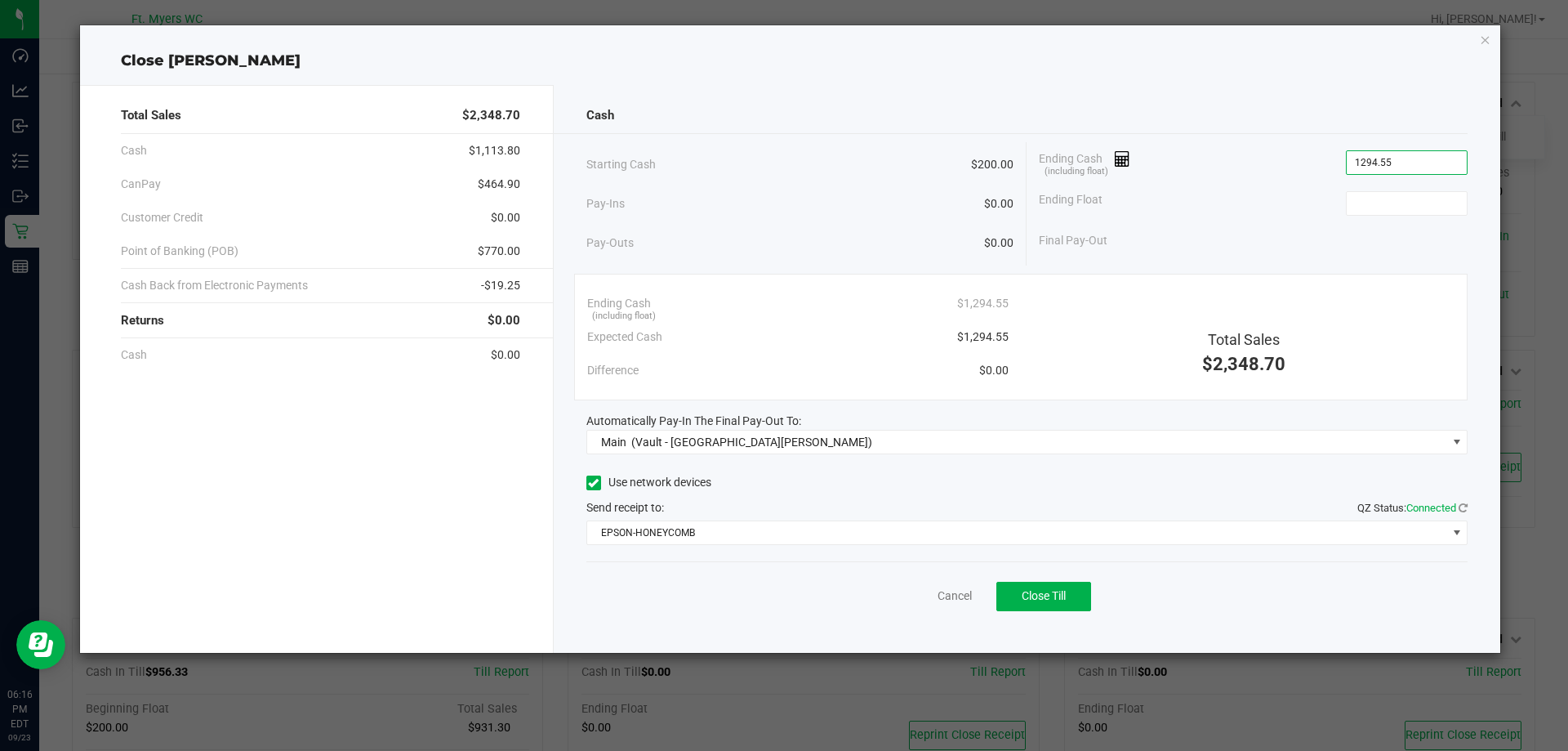
type input "$1,294.55"
type input "$200.00"
click at [1053, 602] on span "Close Till" at bounding box center [1044, 595] width 44 height 13
click at [922, 595] on link "Dismiss" at bounding box center [919, 596] width 39 height 18
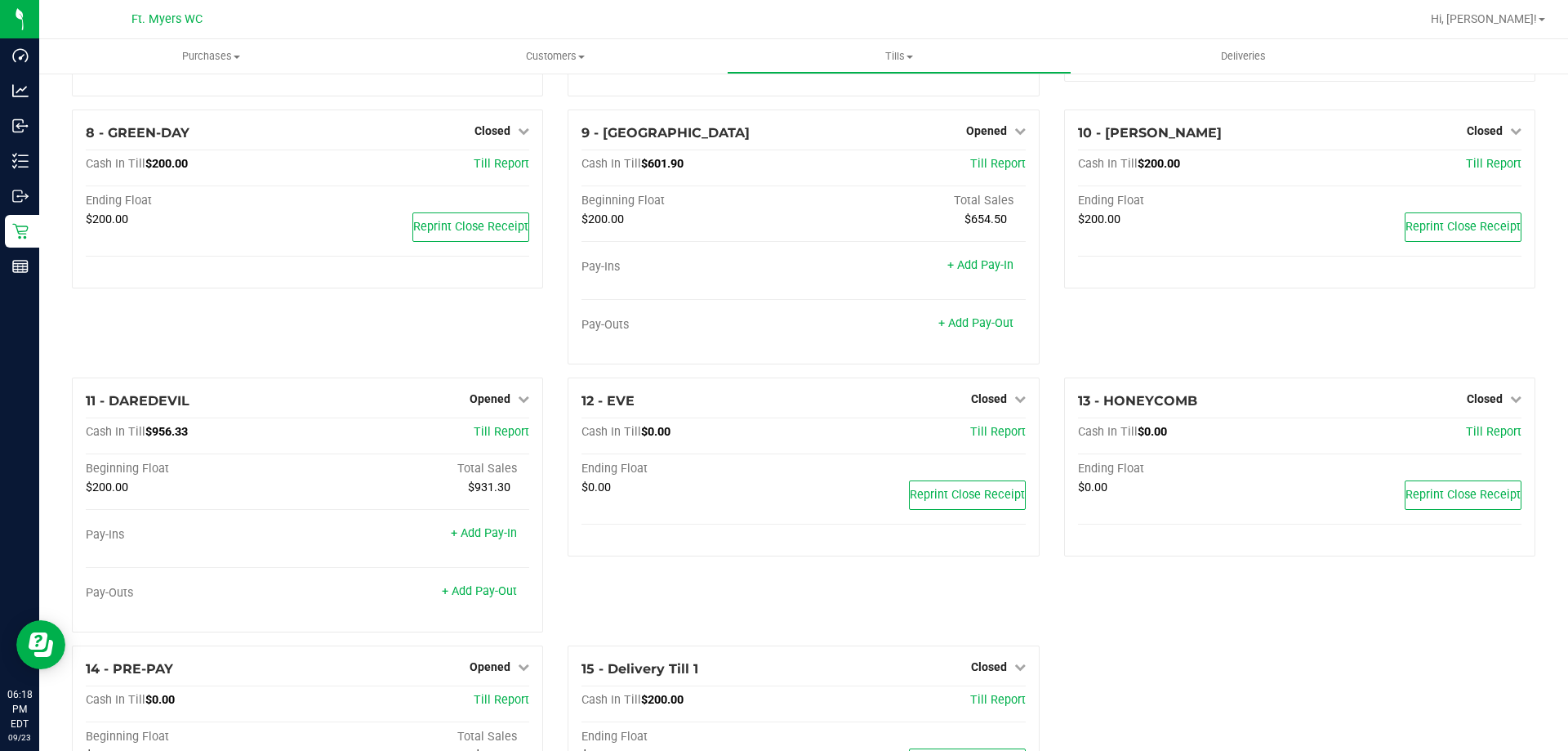
scroll to position [674, 0]
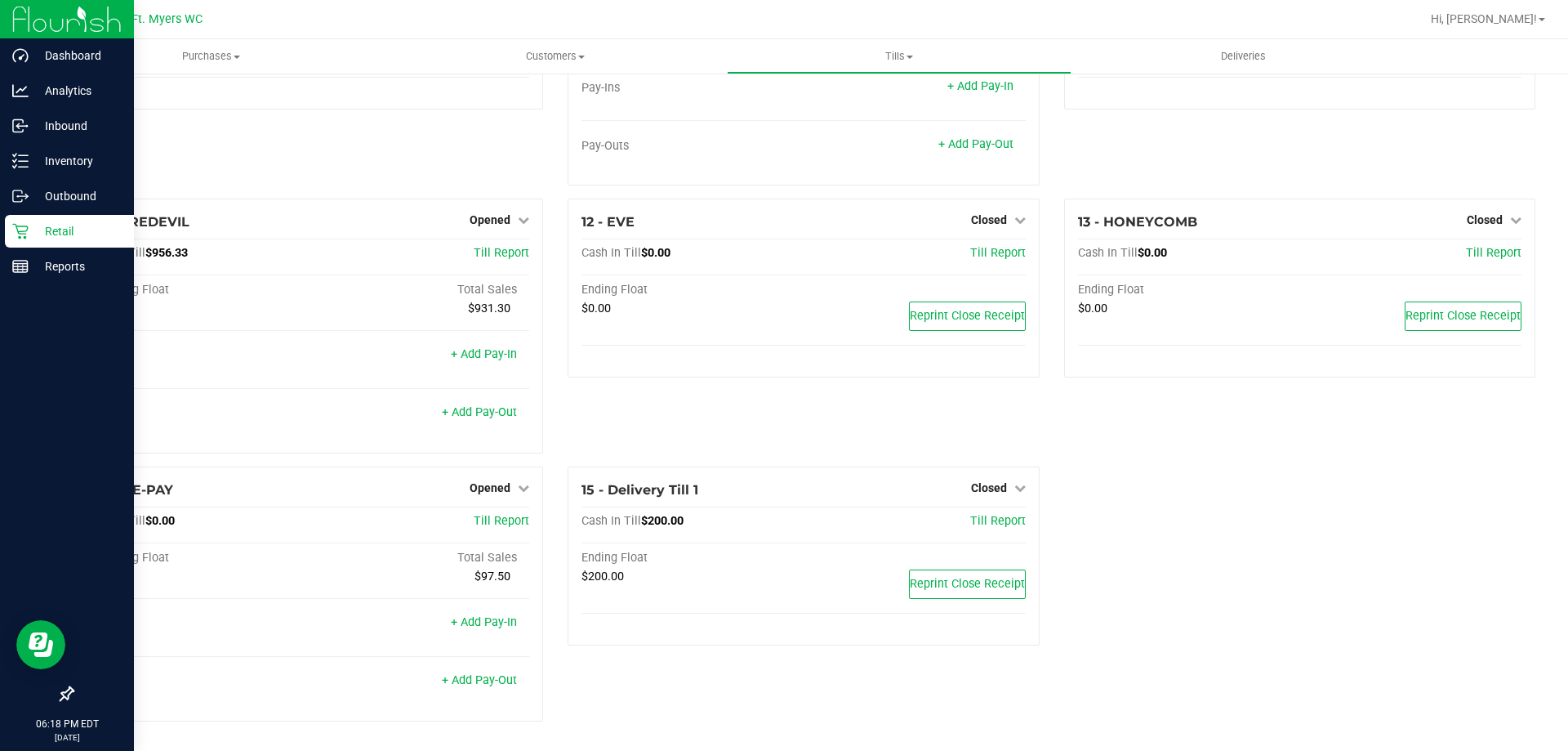
click at [65, 224] on p "Retail" at bounding box center [77, 231] width 98 height 19
